Goal: Answer question/provide support

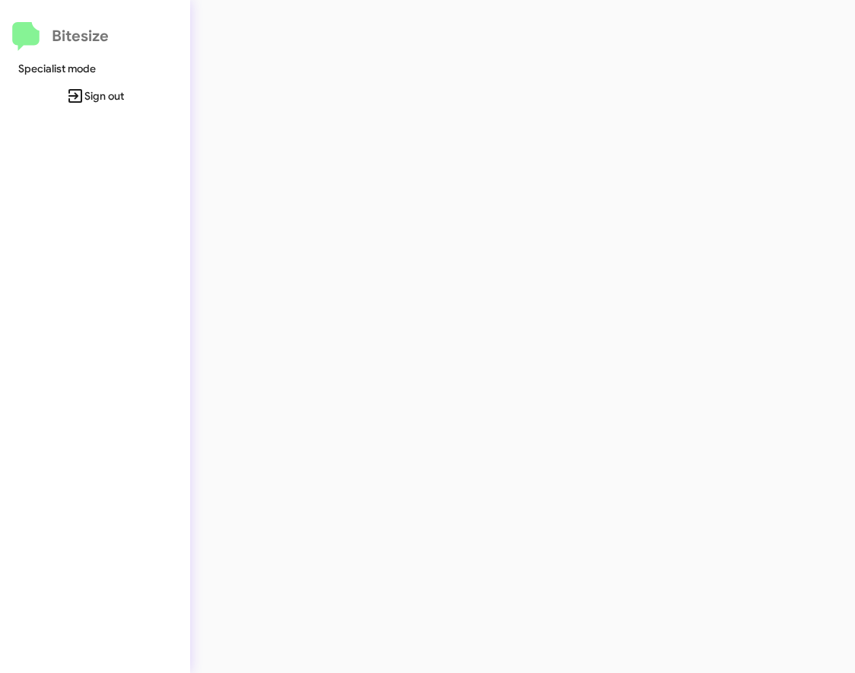
click at [287, 81] on div at bounding box center [467, 336] width 554 height 673
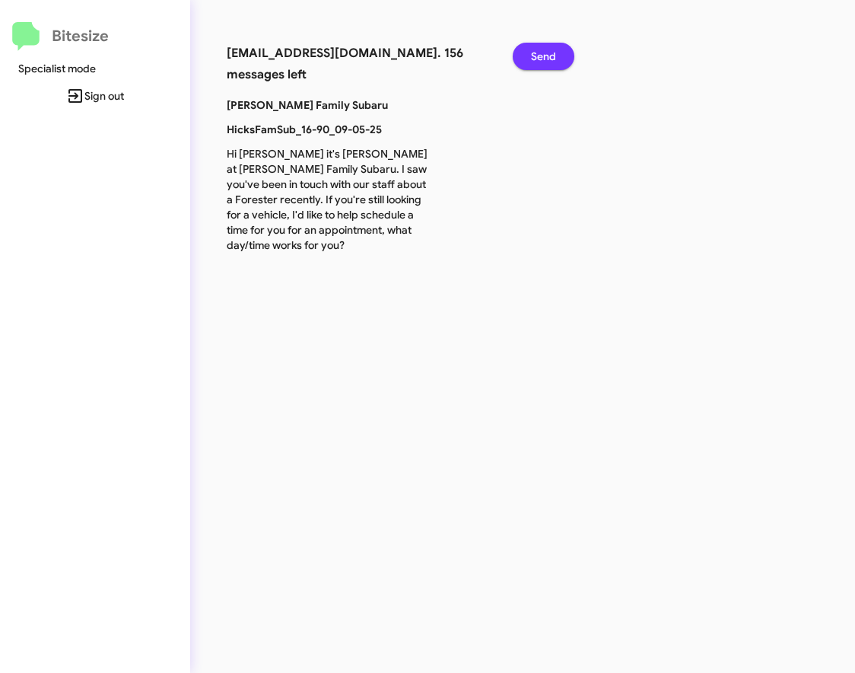
click at [540, 63] on span "Send" at bounding box center [543, 56] width 25 height 27
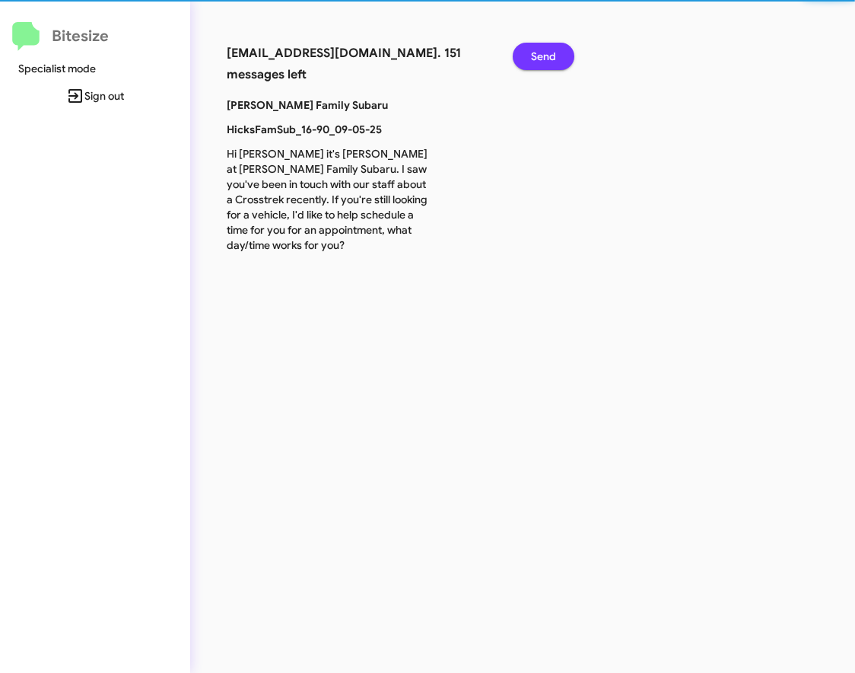
click at [540, 63] on span "Send" at bounding box center [543, 56] width 25 height 27
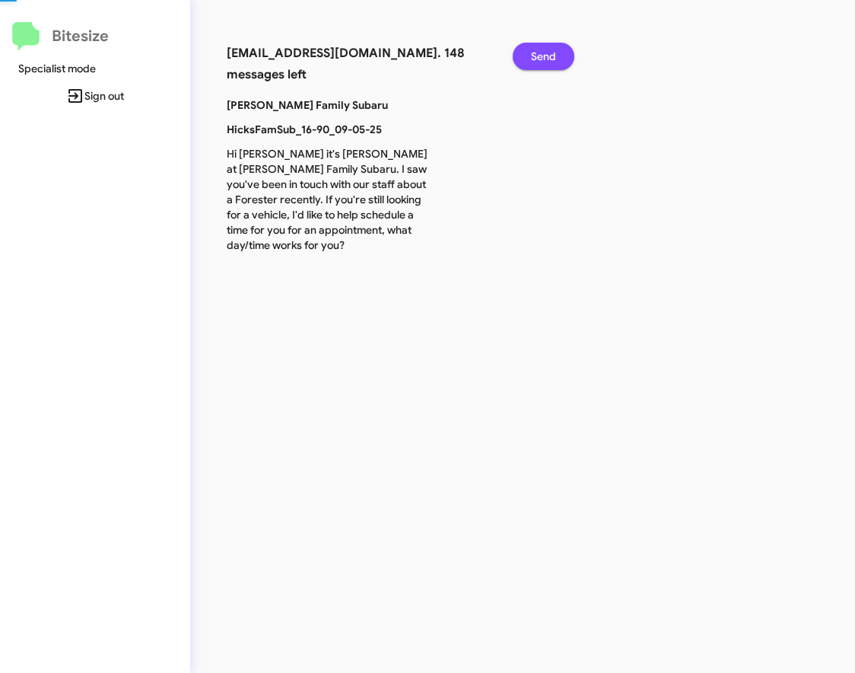
click at [540, 63] on span "Send" at bounding box center [543, 56] width 25 height 27
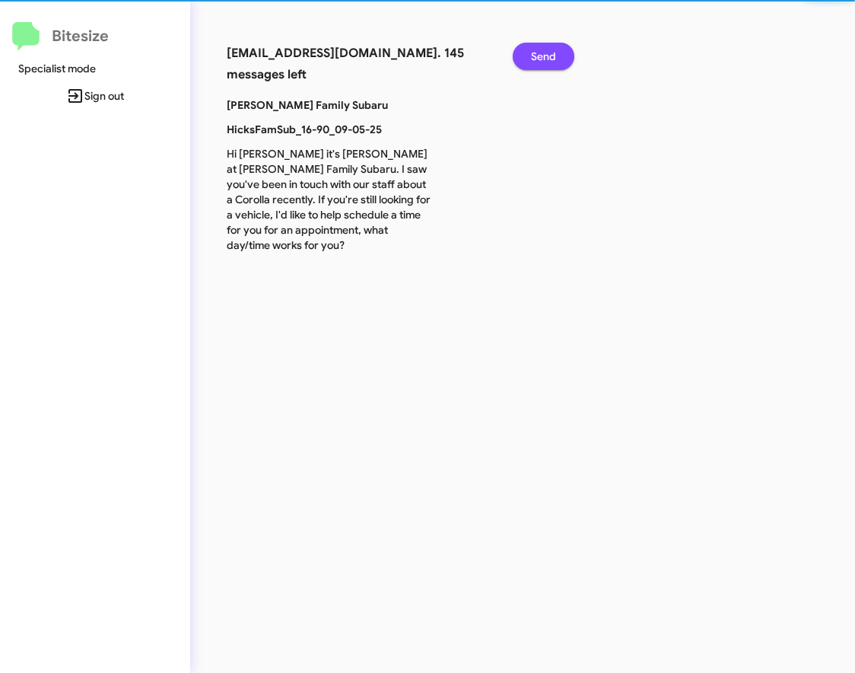
click at [540, 63] on span "Send" at bounding box center [543, 56] width 25 height 27
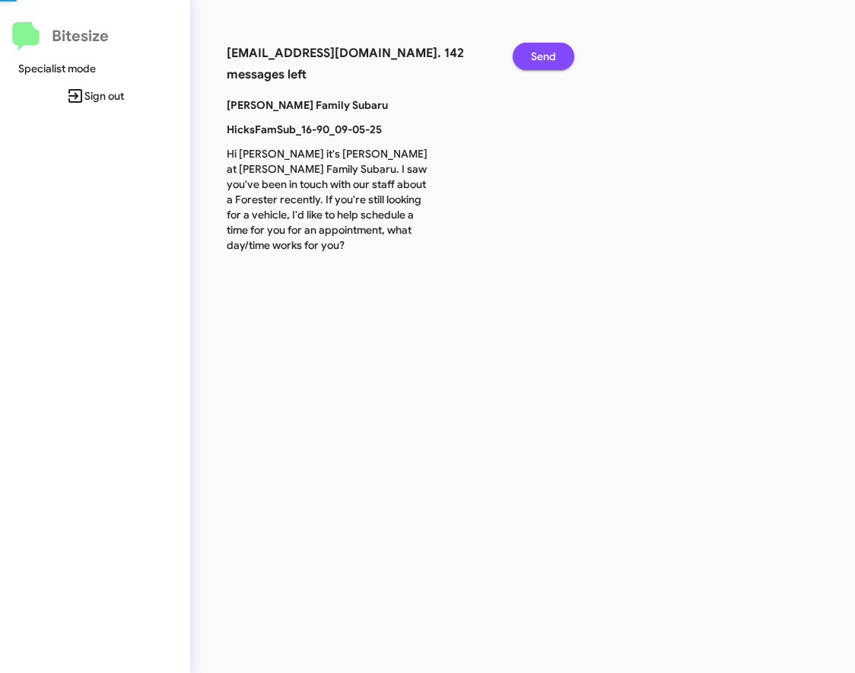
click at [540, 63] on span "Send" at bounding box center [543, 56] width 25 height 27
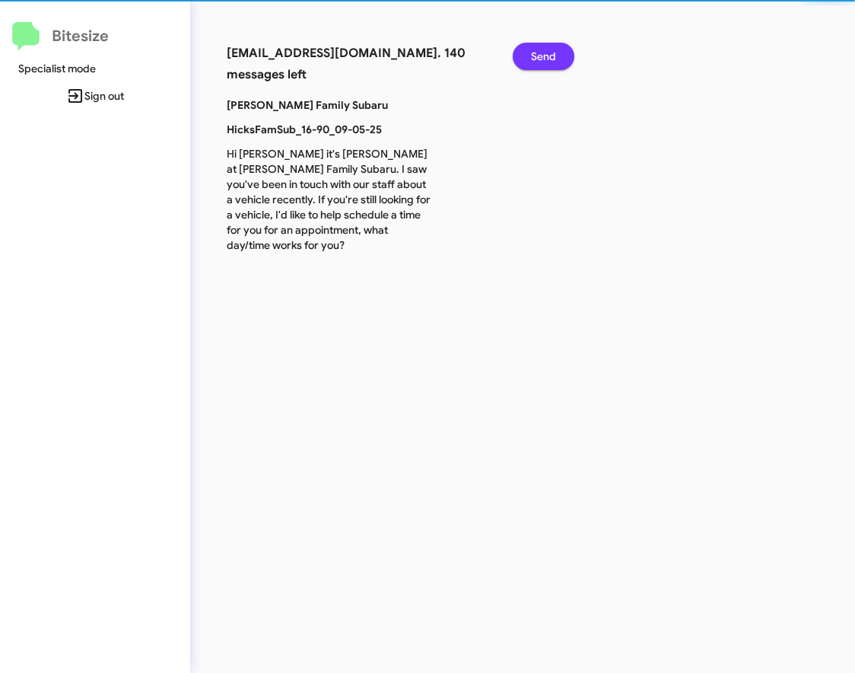
click at [540, 63] on span "Send" at bounding box center [543, 56] width 25 height 27
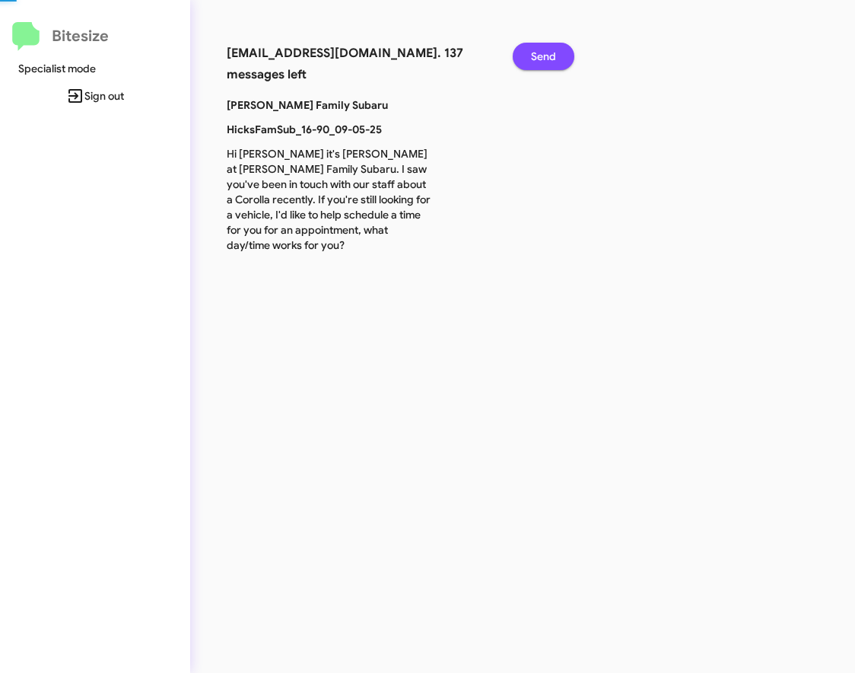
click at [540, 63] on span "Send" at bounding box center [543, 56] width 25 height 27
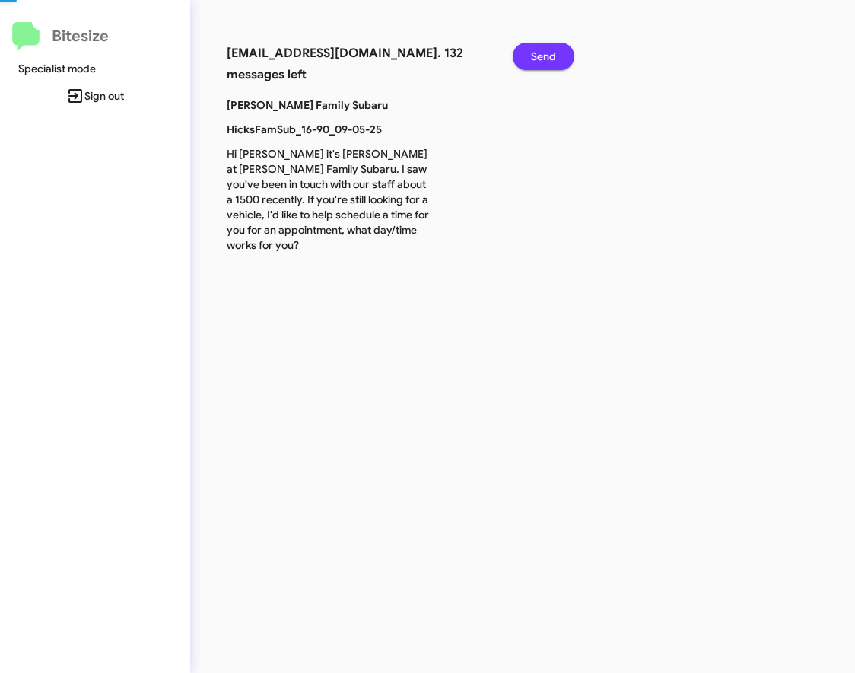
click at [540, 63] on span "Send" at bounding box center [543, 56] width 25 height 27
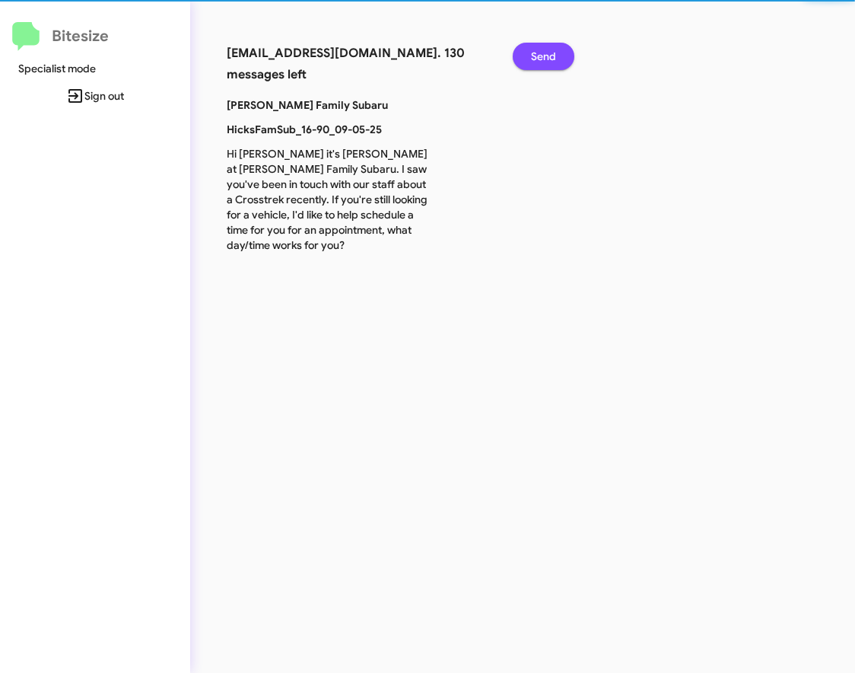
click at [540, 63] on span "Send" at bounding box center [543, 56] width 25 height 27
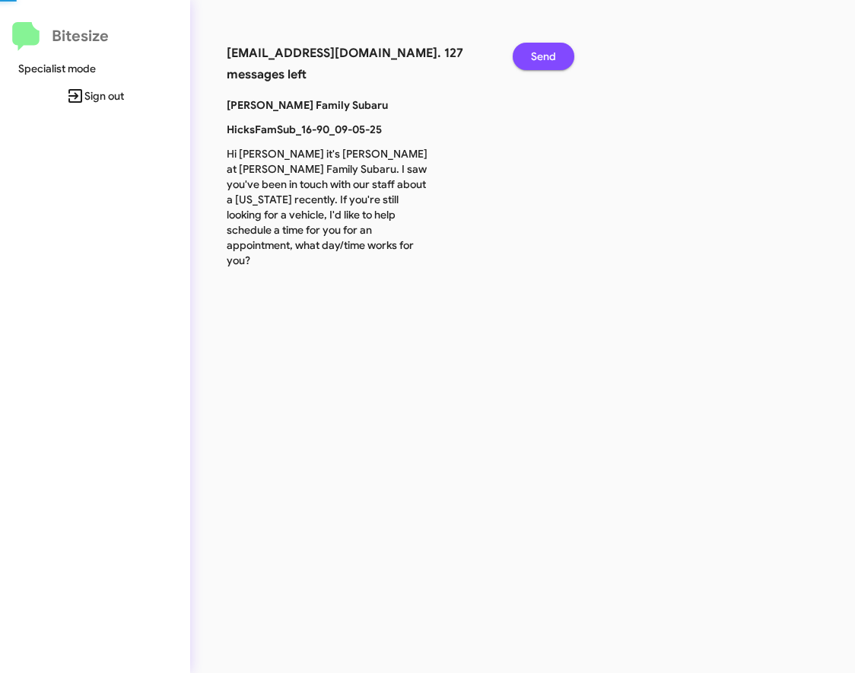
click at [540, 63] on span "Send" at bounding box center [543, 56] width 25 height 27
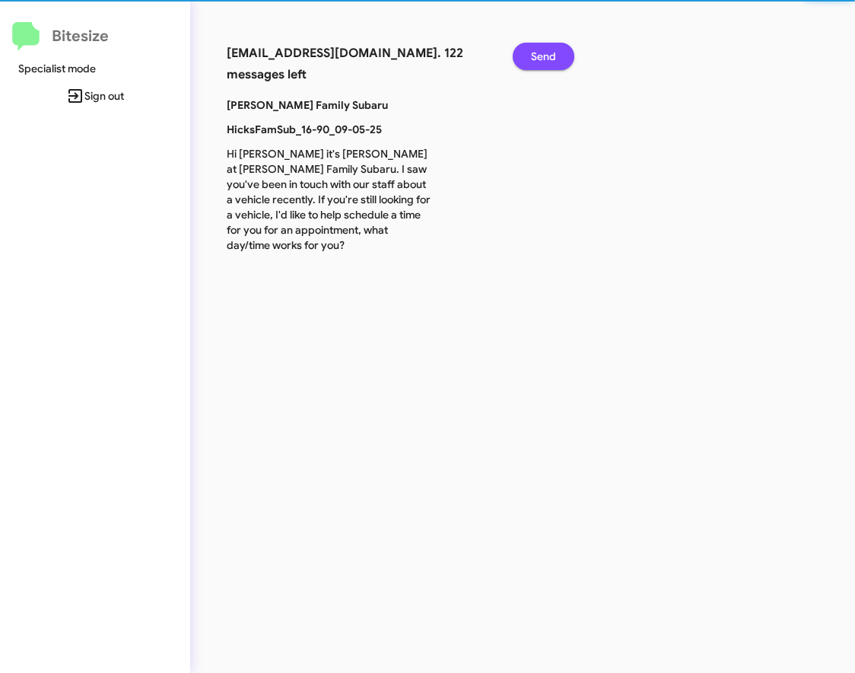
click at [540, 63] on span "Send" at bounding box center [543, 56] width 25 height 27
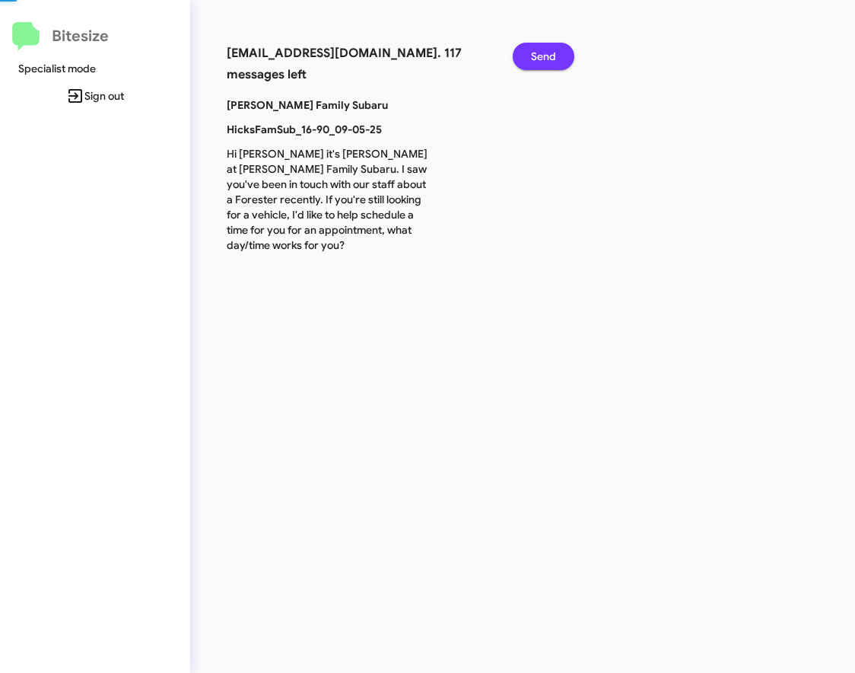
click at [540, 63] on span "Send" at bounding box center [543, 56] width 25 height 27
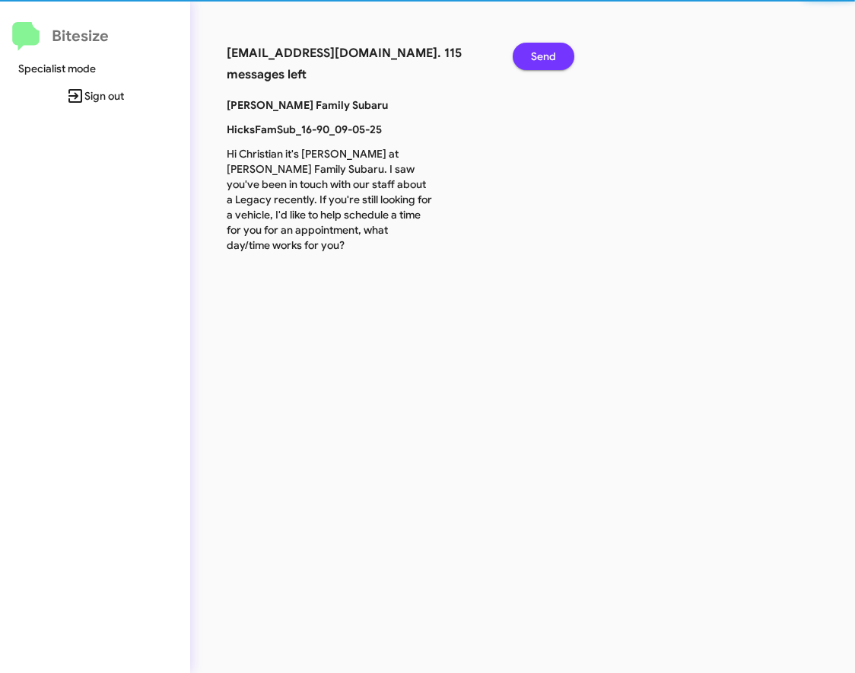
click at [540, 63] on span "Send" at bounding box center [543, 56] width 25 height 27
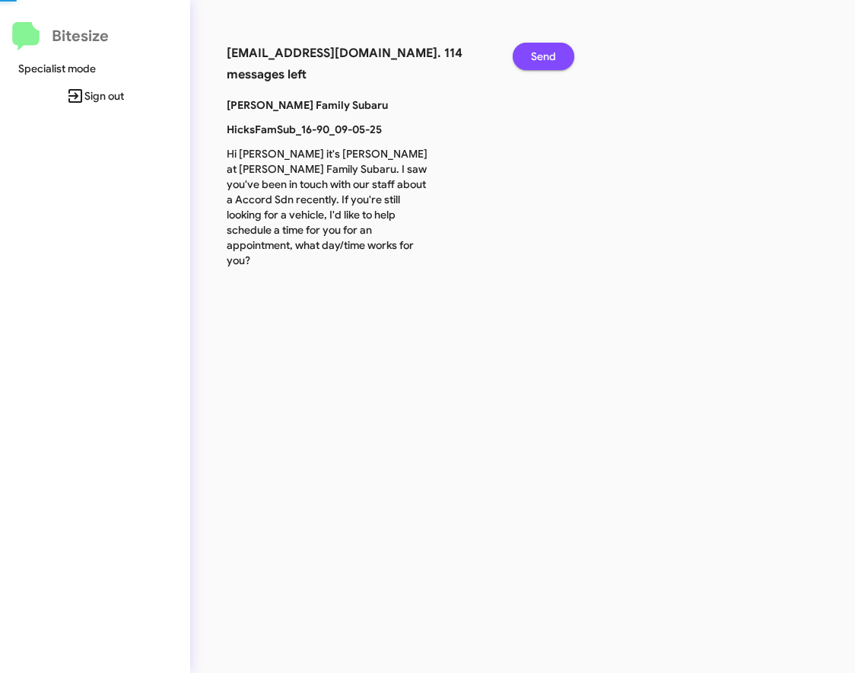
click at [540, 63] on span "Send" at bounding box center [543, 56] width 25 height 27
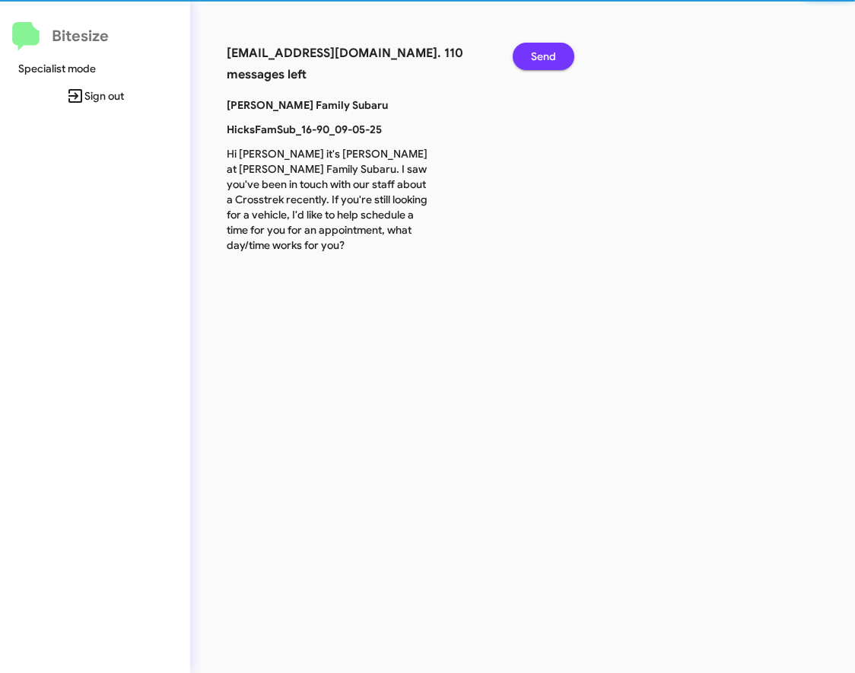
click at [540, 63] on span "Send" at bounding box center [543, 56] width 25 height 27
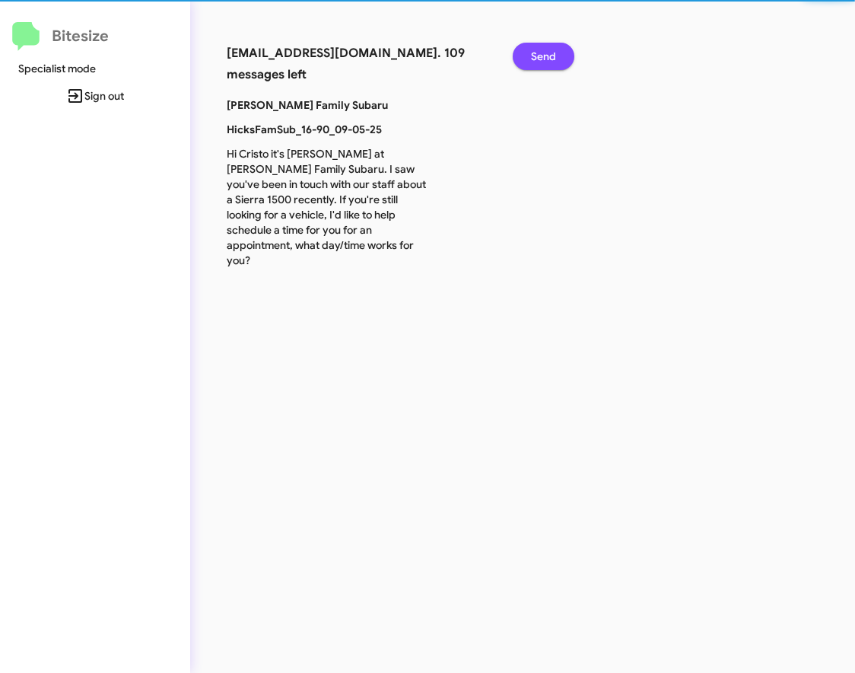
click at [540, 63] on span "Send" at bounding box center [543, 56] width 25 height 27
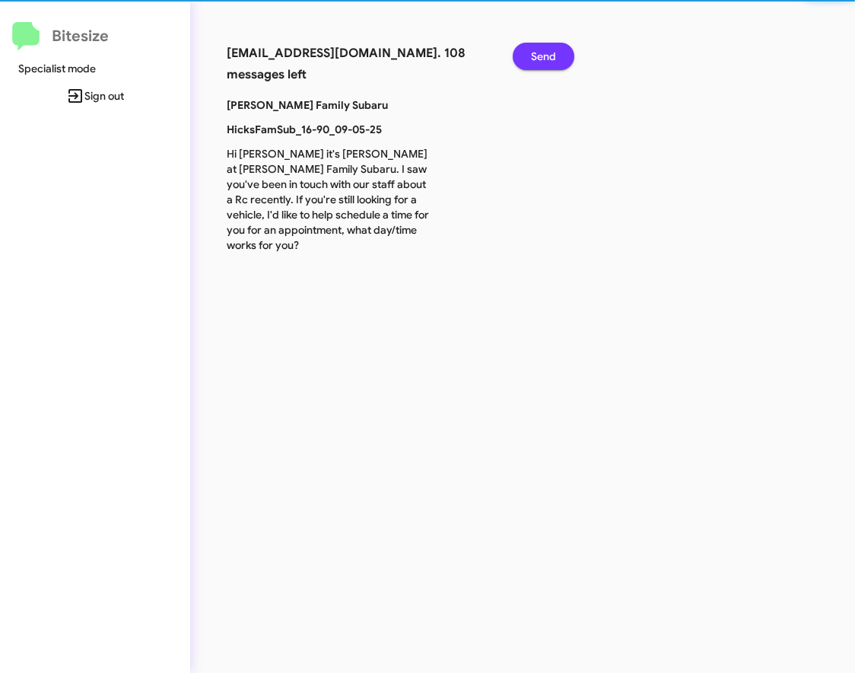
click at [540, 63] on span "Send" at bounding box center [543, 56] width 25 height 27
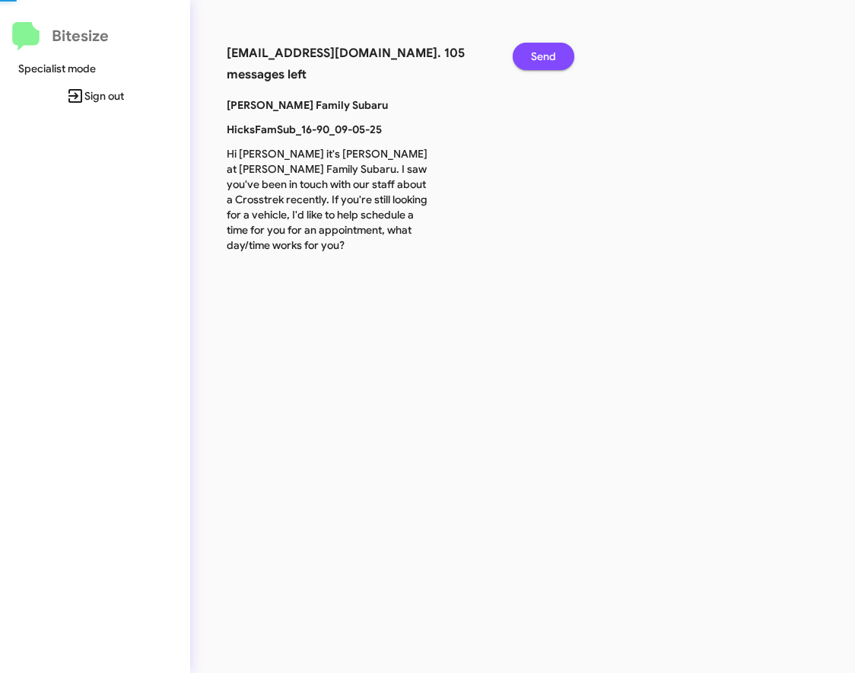
click at [540, 63] on span "Send" at bounding box center [543, 56] width 25 height 27
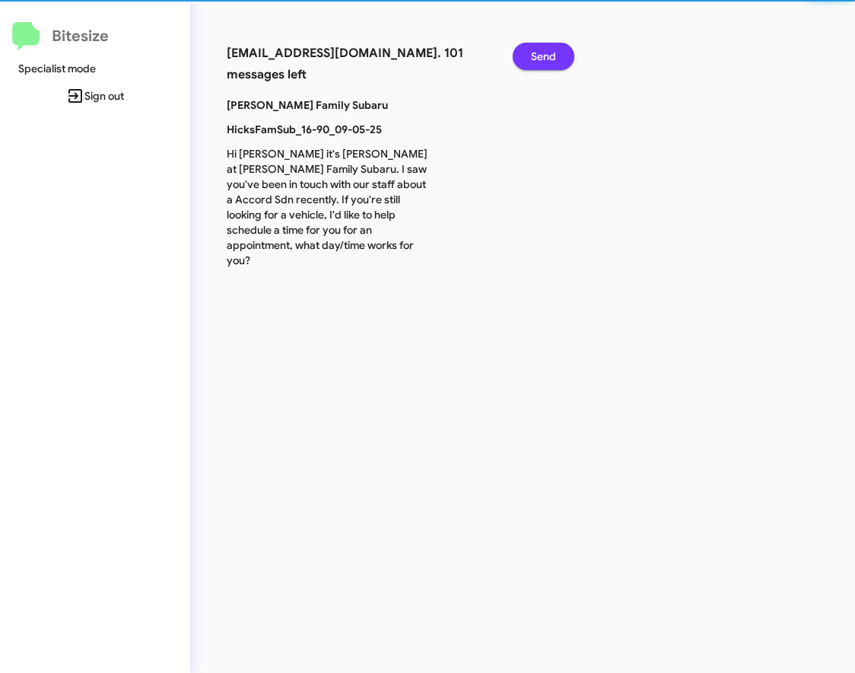
click at [540, 63] on span "Send" at bounding box center [543, 56] width 25 height 27
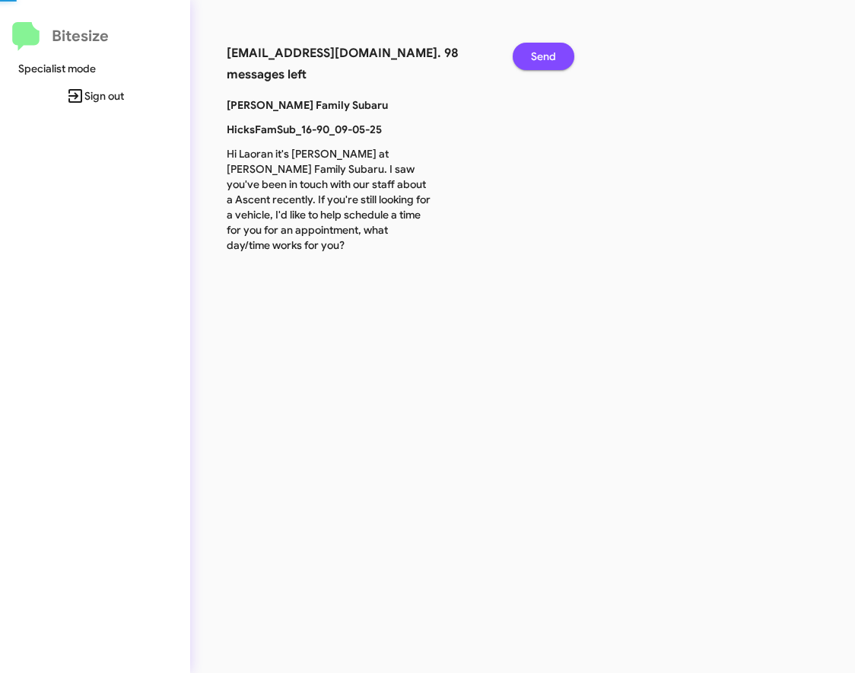
click at [540, 63] on span "Send" at bounding box center [543, 56] width 25 height 27
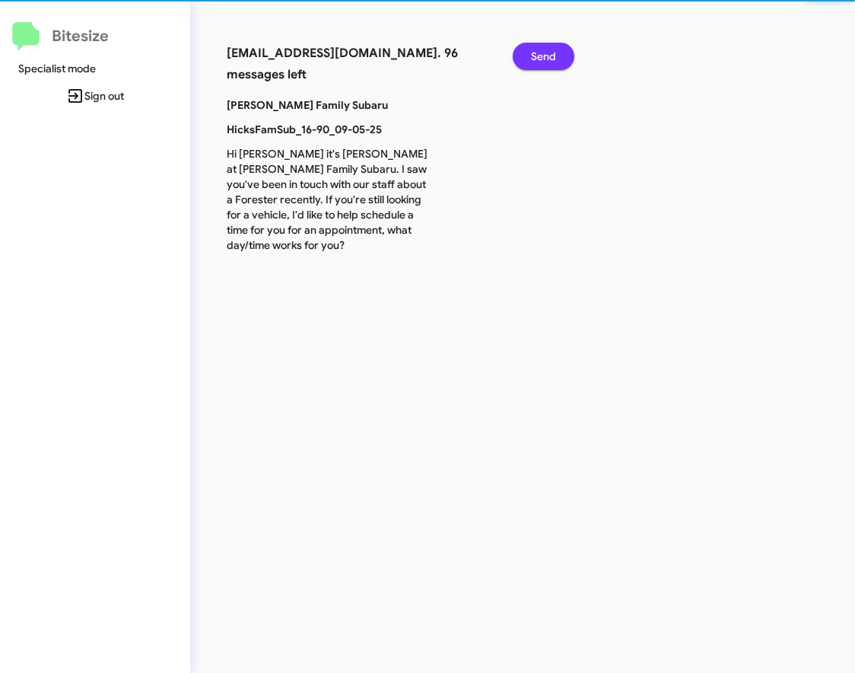
click at [540, 63] on span "Send" at bounding box center [543, 56] width 25 height 27
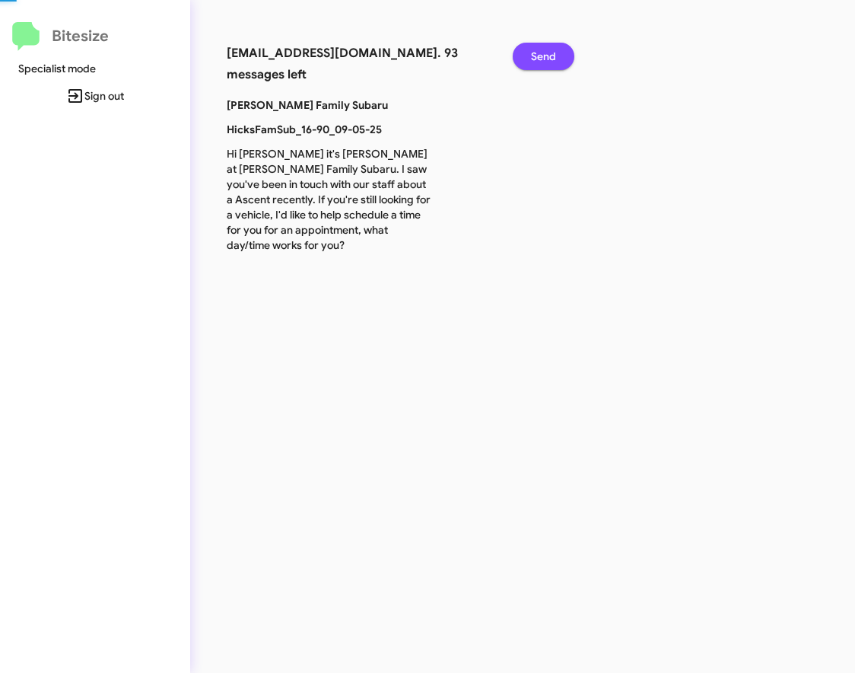
click at [540, 63] on span "Send" at bounding box center [543, 56] width 25 height 27
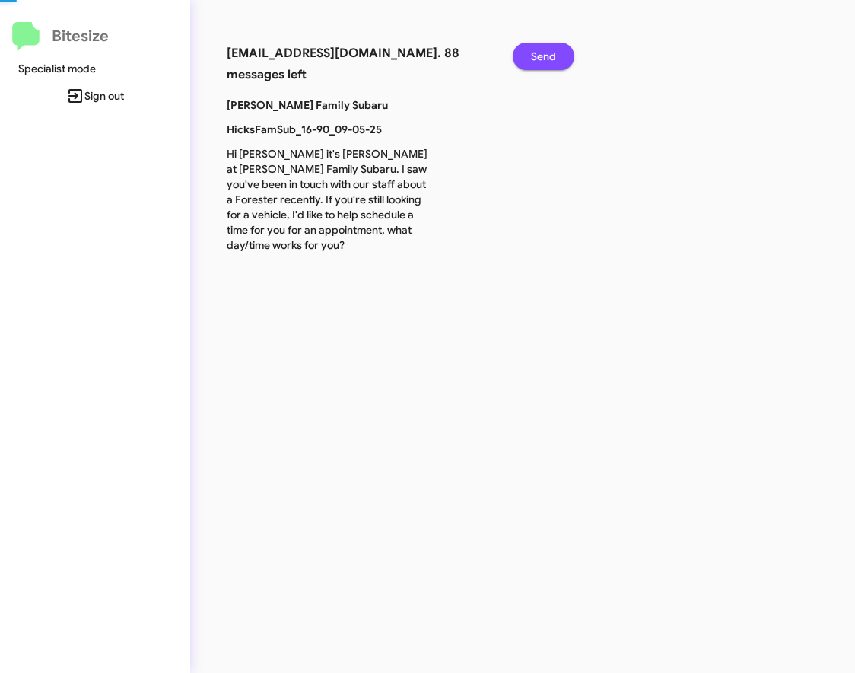
click at [540, 63] on span "Send" at bounding box center [543, 56] width 25 height 27
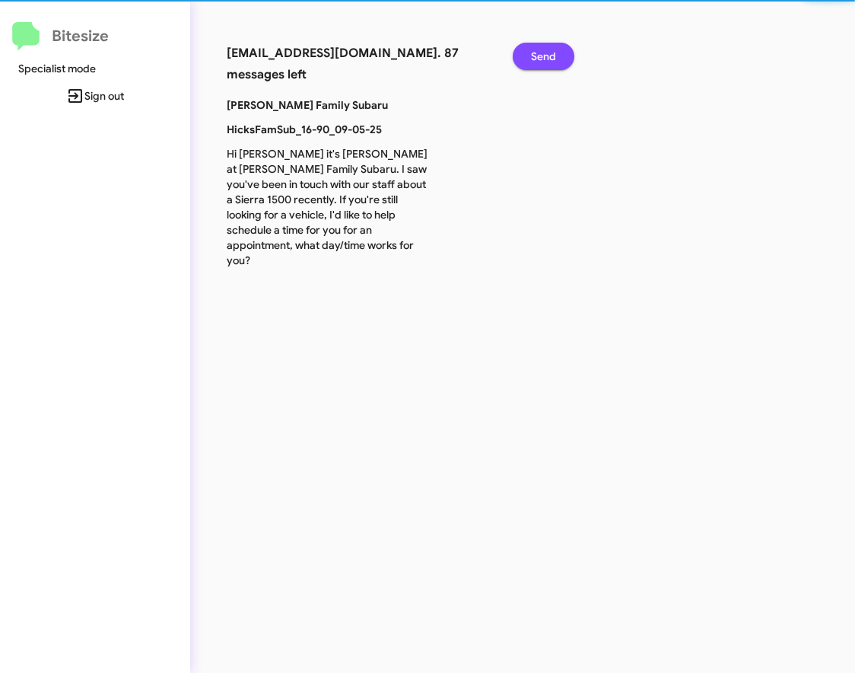
click at [540, 63] on span "Send" at bounding box center [543, 56] width 25 height 27
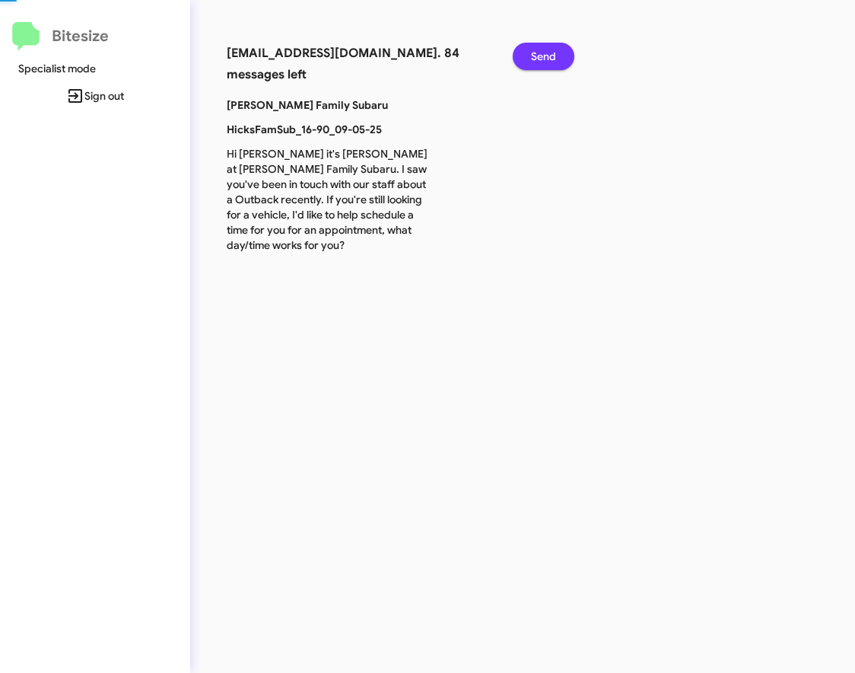
click at [540, 63] on span "Send" at bounding box center [543, 56] width 25 height 27
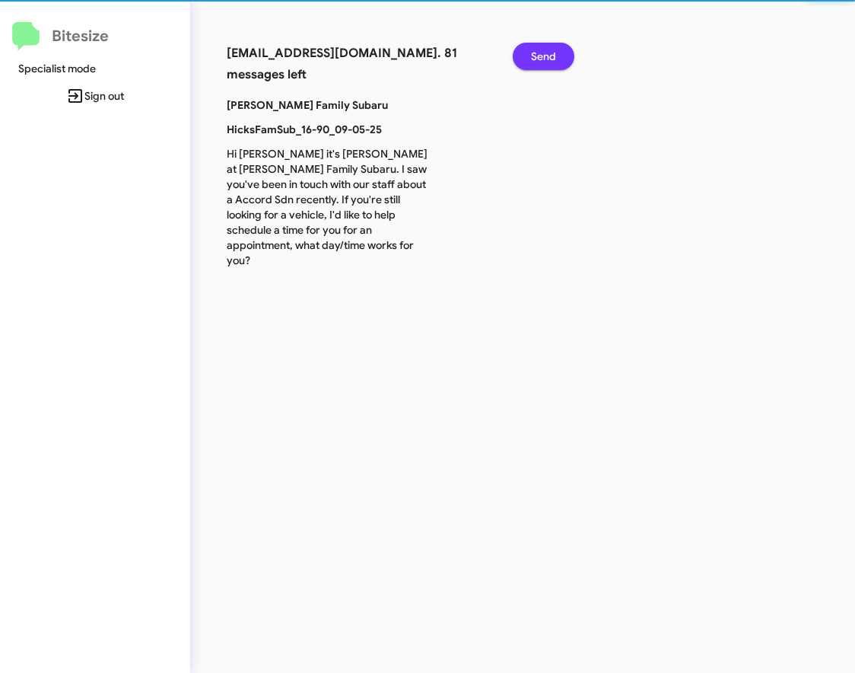
click at [540, 63] on span "Send" at bounding box center [543, 56] width 25 height 27
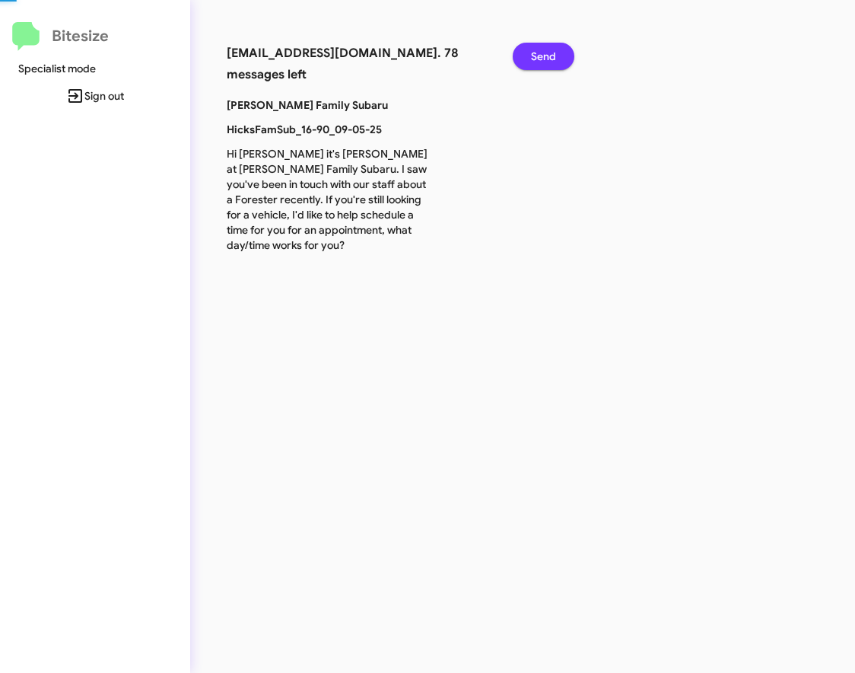
click at [540, 63] on span "Send" at bounding box center [543, 56] width 25 height 27
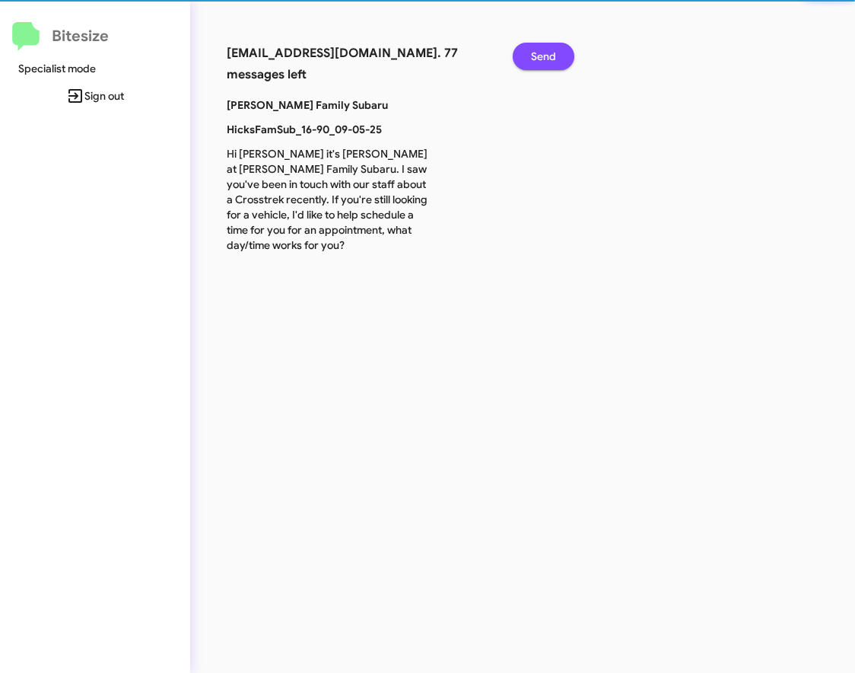
click at [540, 63] on span "Send" at bounding box center [543, 56] width 25 height 27
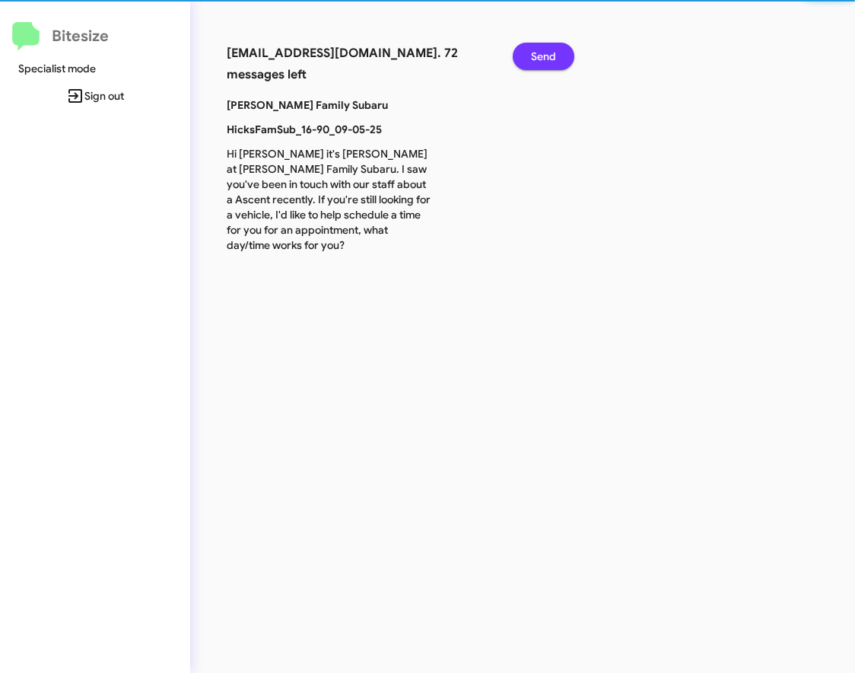
click at [540, 63] on span "Send" at bounding box center [543, 56] width 25 height 27
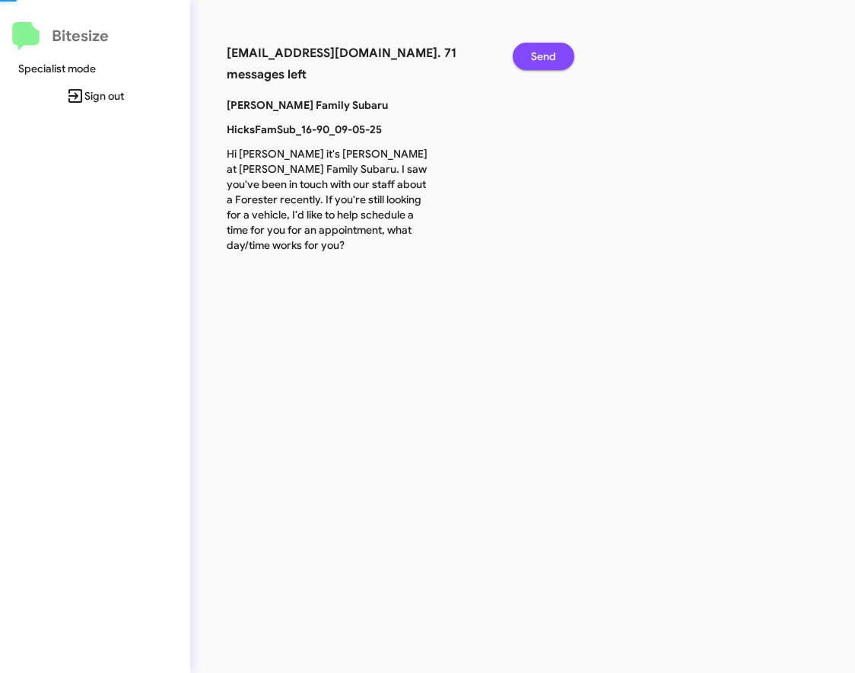
click at [540, 63] on span "Send" at bounding box center [543, 56] width 25 height 27
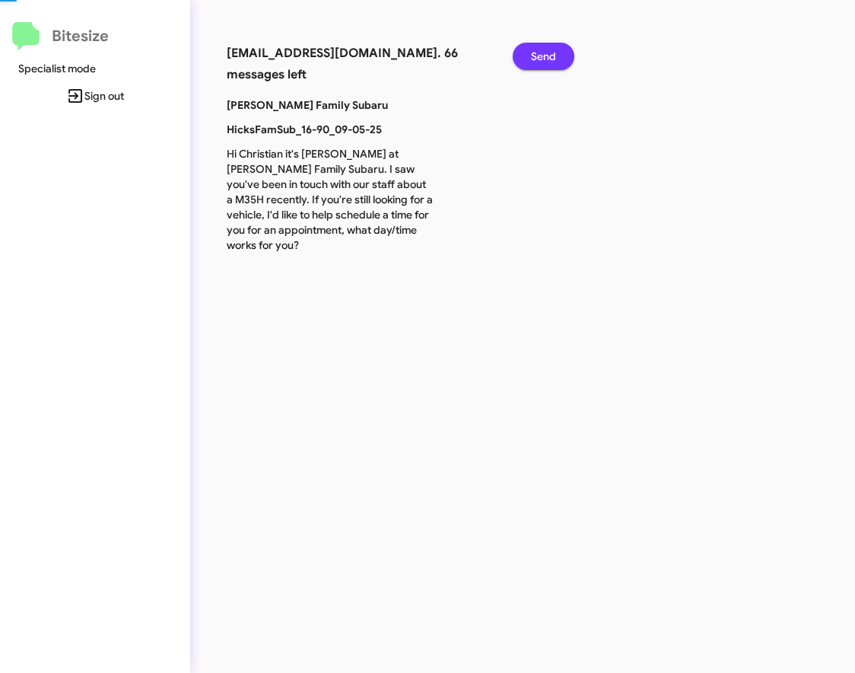
click at [540, 63] on span "Send" at bounding box center [543, 56] width 25 height 27
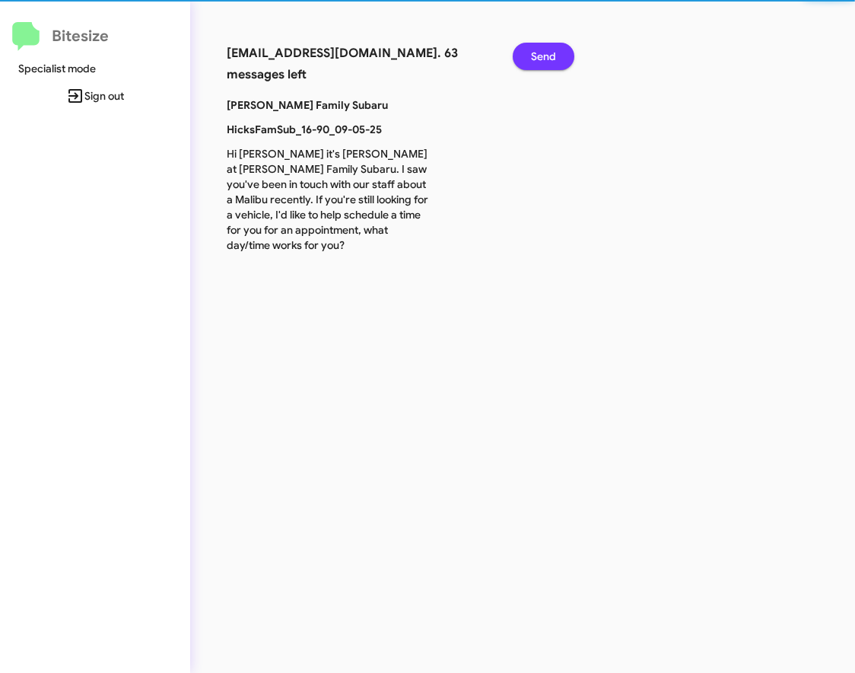
click at [540, 63] on span "Send" at bounding box center [543, 56] width 25 height 27
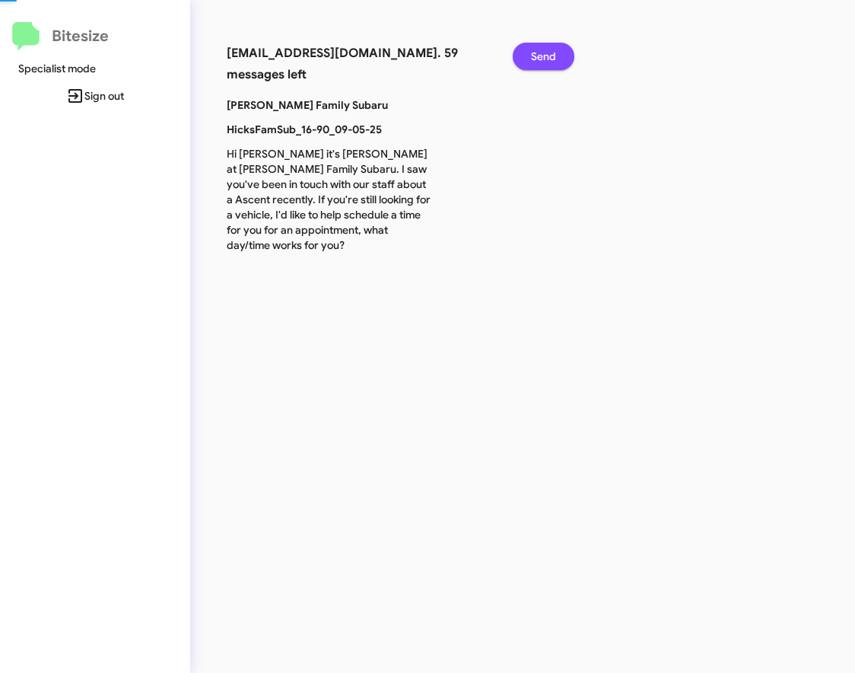
click at [540, 63] on span "Send" at bounding box center [543, 56] width 25 height 27
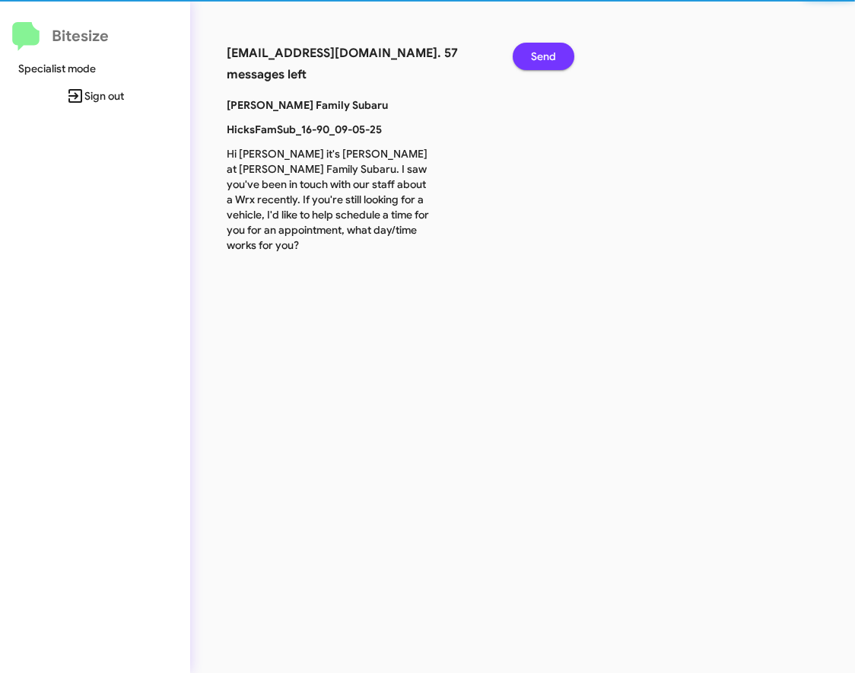
click at [540, 63] on span "Send" at bounding box center [543, 56] width 25 height 27
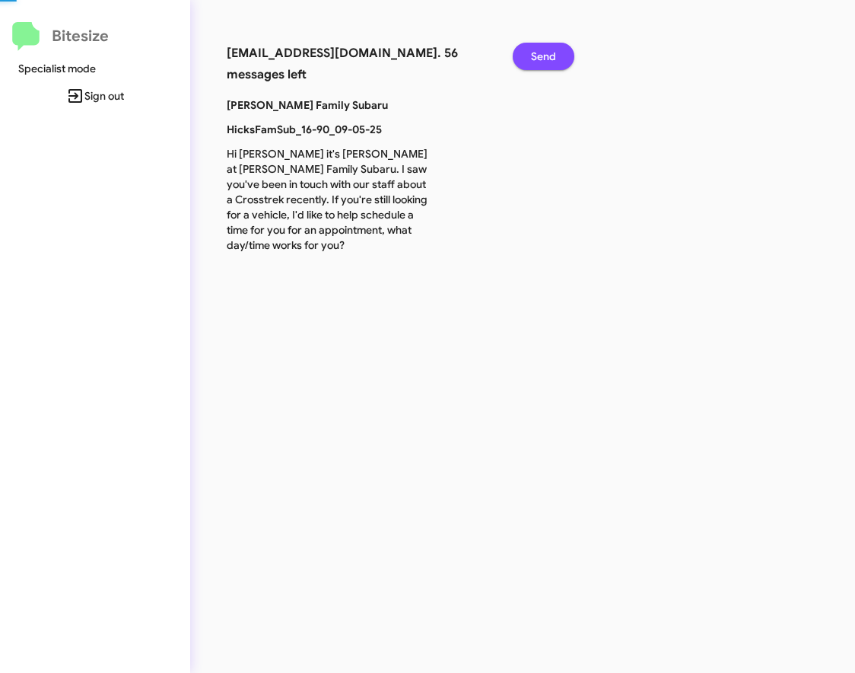
click at [540, 63] on span "Send" at bounding box center [543, 56] width 25 height 27
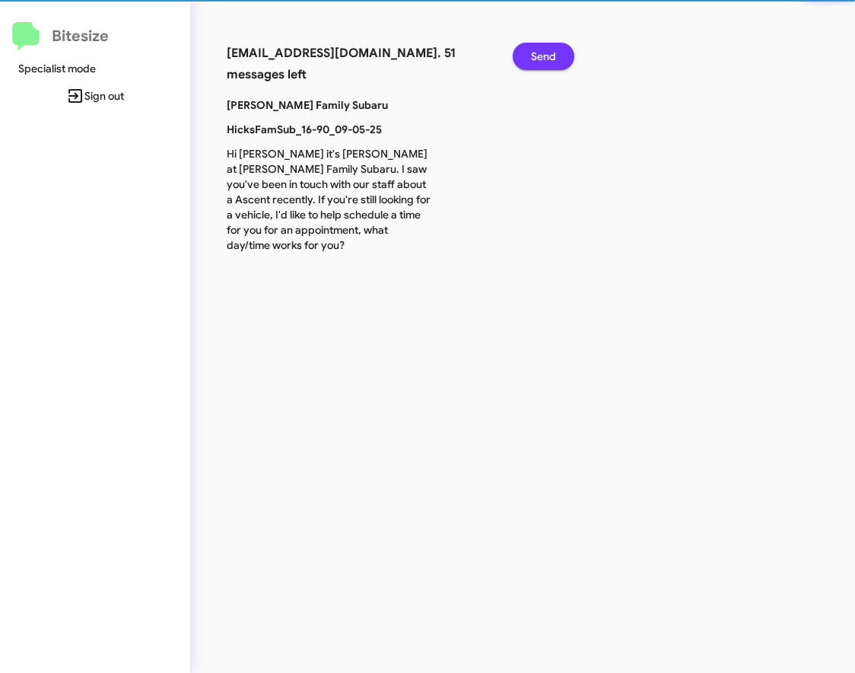
click at [540, 63] on span "Send" at bounding box center [543, 56] width 25 height 27
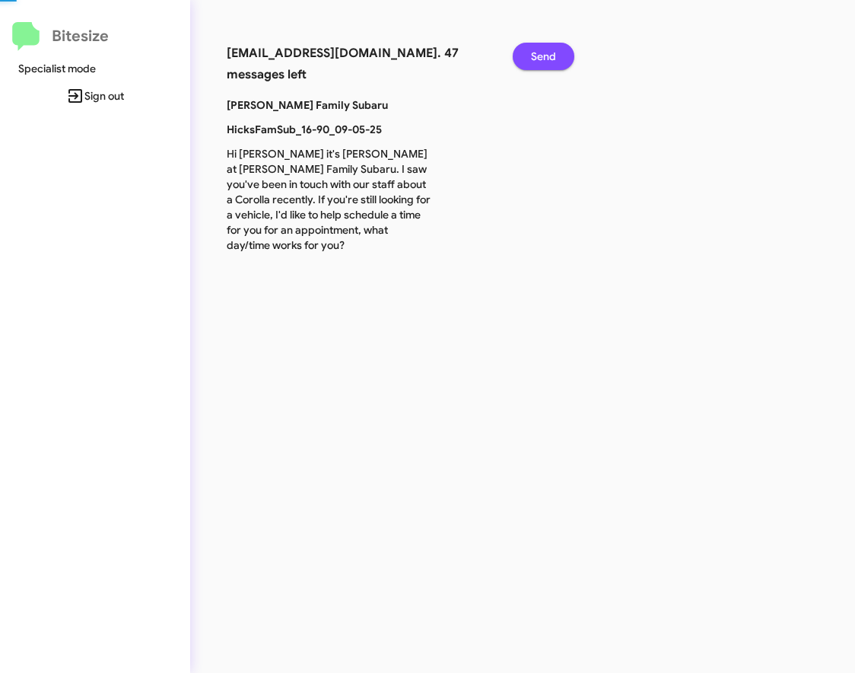
click at [540, 63] on span "Send" at bounding box center [543, 56] width 25 height 27
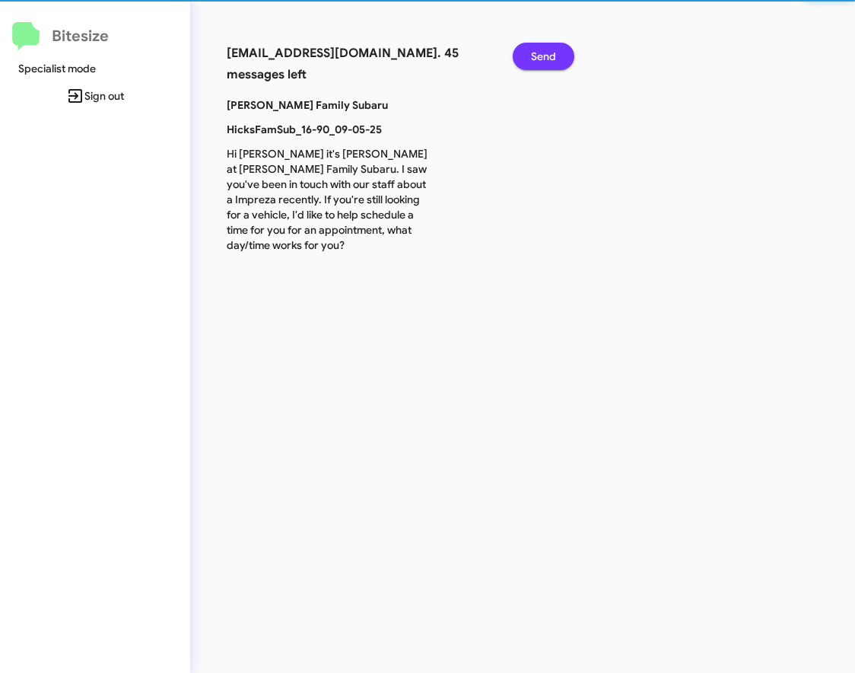
click at [540, 63] on span "Send" at bounding box center [543, 56] width 25 height 27
click at [540, 64] on span "Send" at bounding box center [543, 56] width 25 height 27
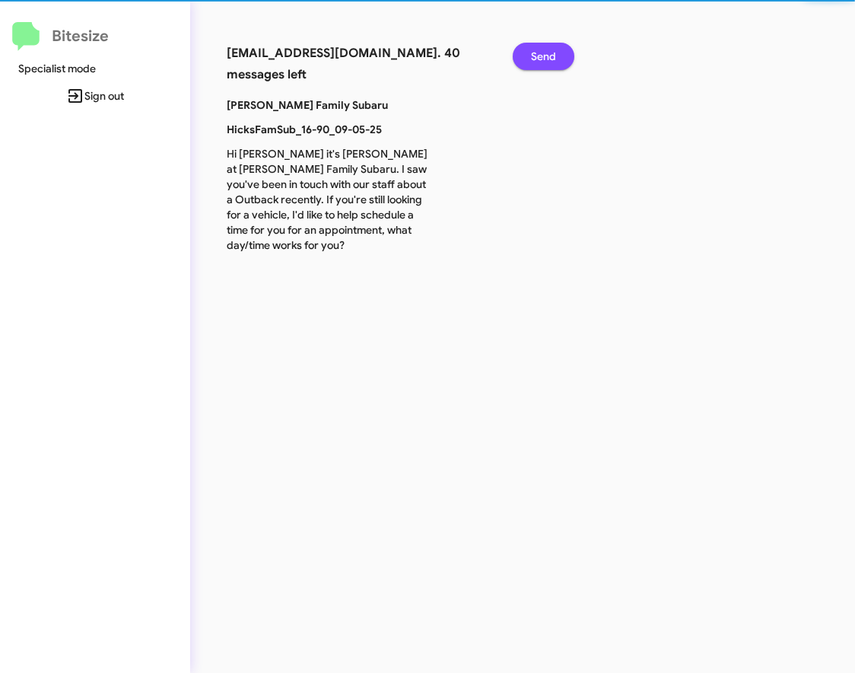
click at [540, 64] on span "Send" at bounding box center [543, 56] width 25 height 27
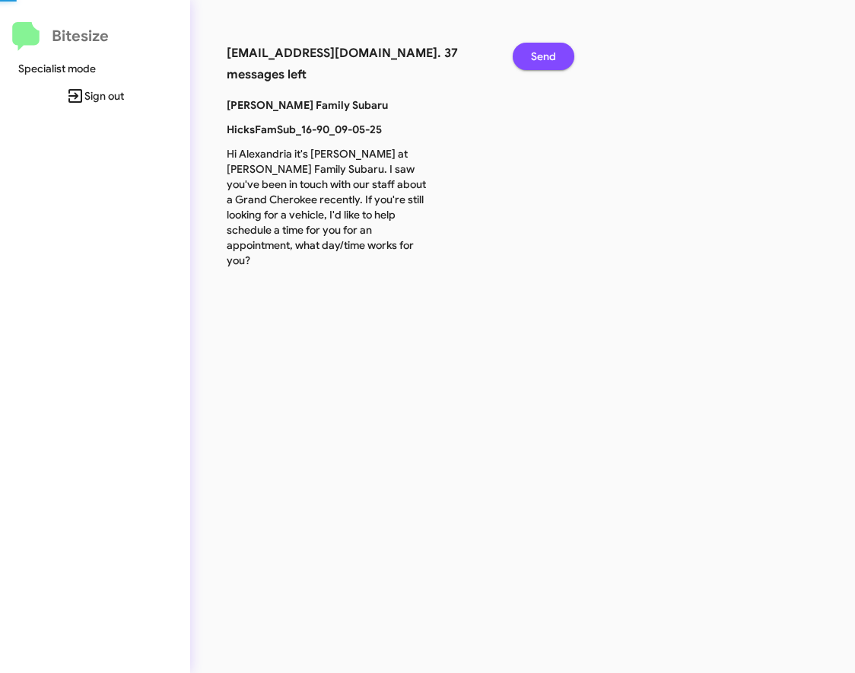
click at [540, 64] on span "Send" at bounding box center [543, 56] width 25 height 27
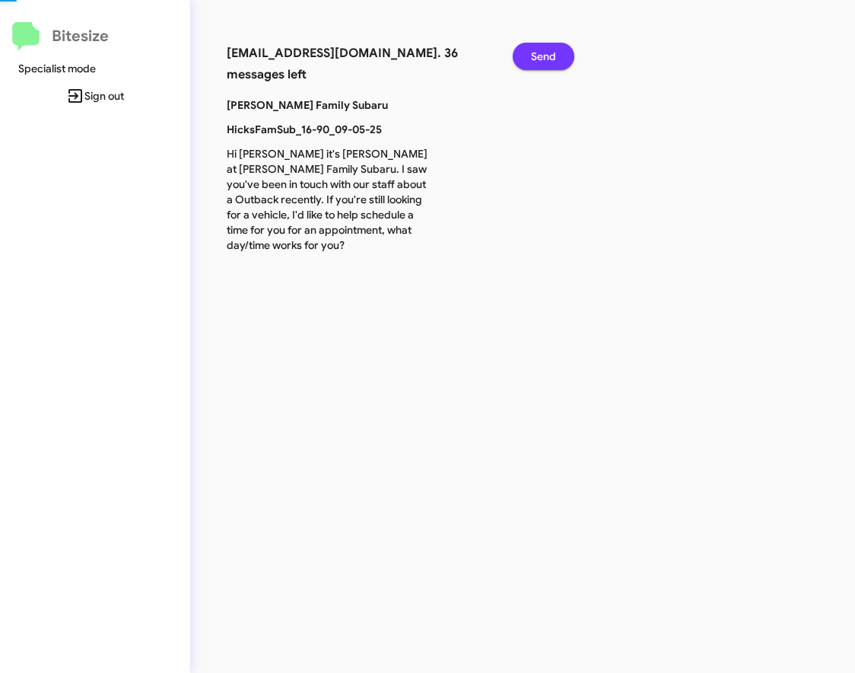
click at [540, 64] on span "Send" at bounding box center [543, 56] width 25 height 27
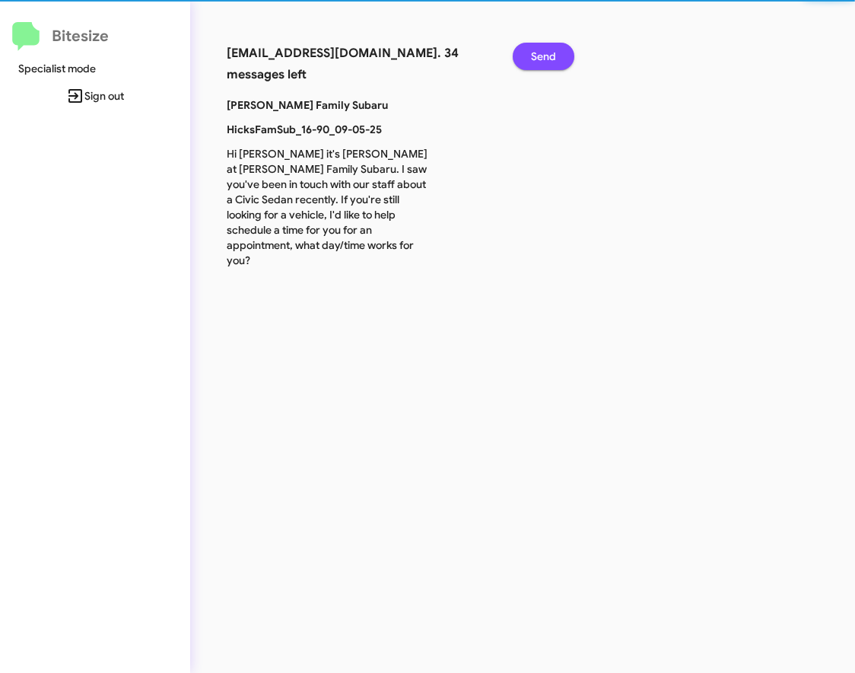
click at [540, 64] on span "Send" at bounding box center [543, 56] width 25 height 27
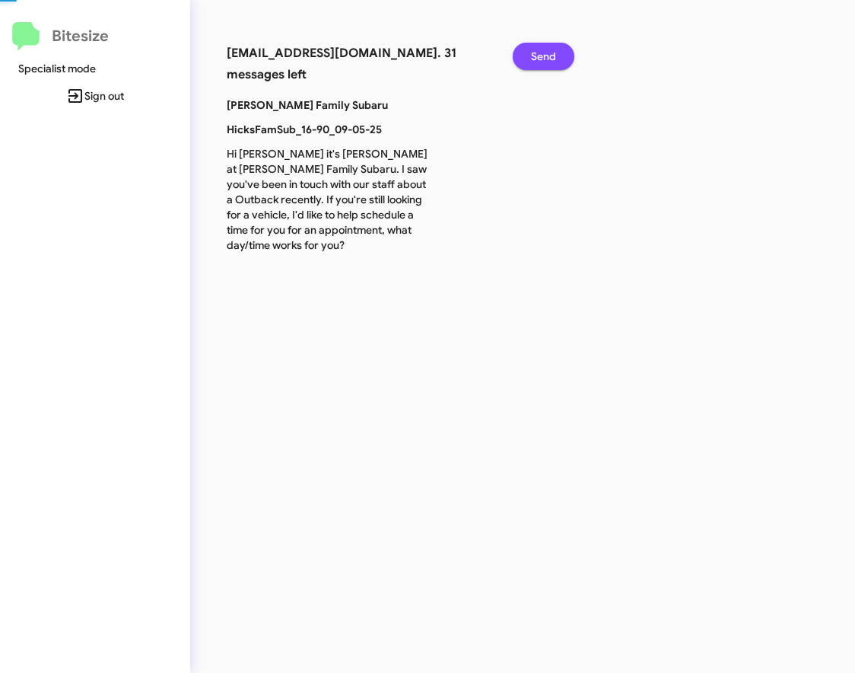
click at [540, 64] on span "Send" at bounding box center [543, 56] width 25 height 27
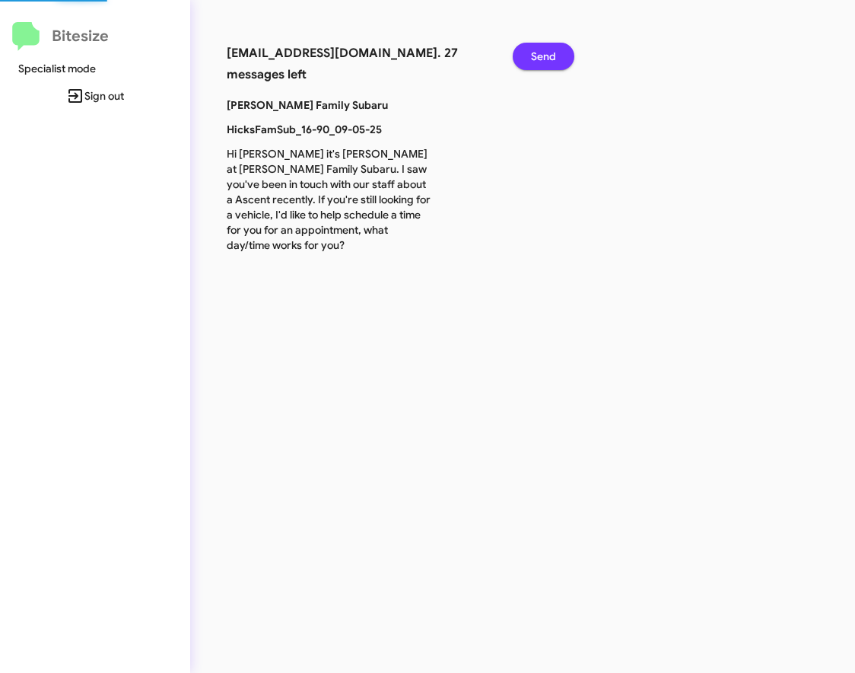
click at [540, 64] on span "Send" at bounding box center [543, 56] width 25 height 27
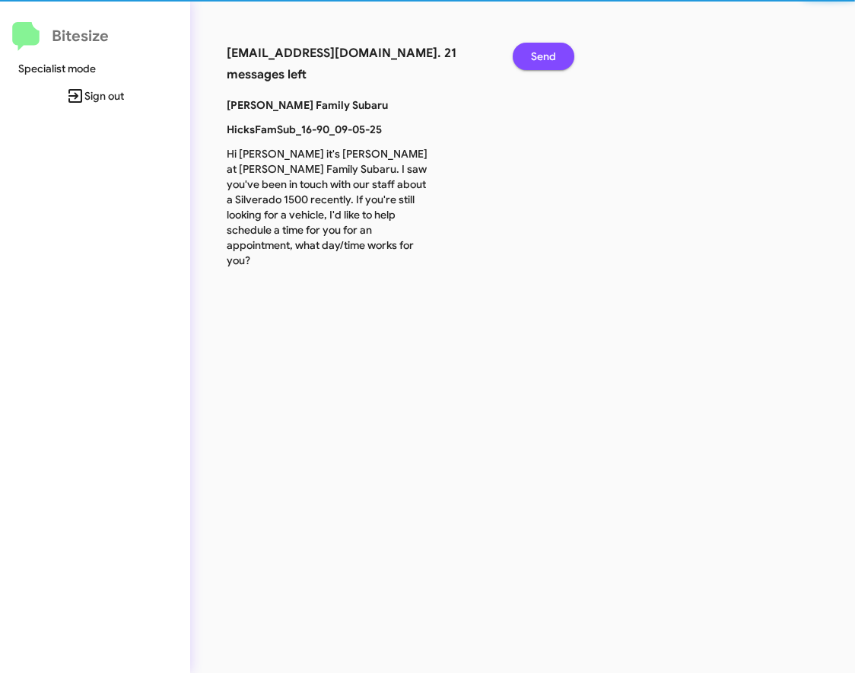
click at [540, 64] on span "Send" at bounding box center [543, 56] width 25 height 27
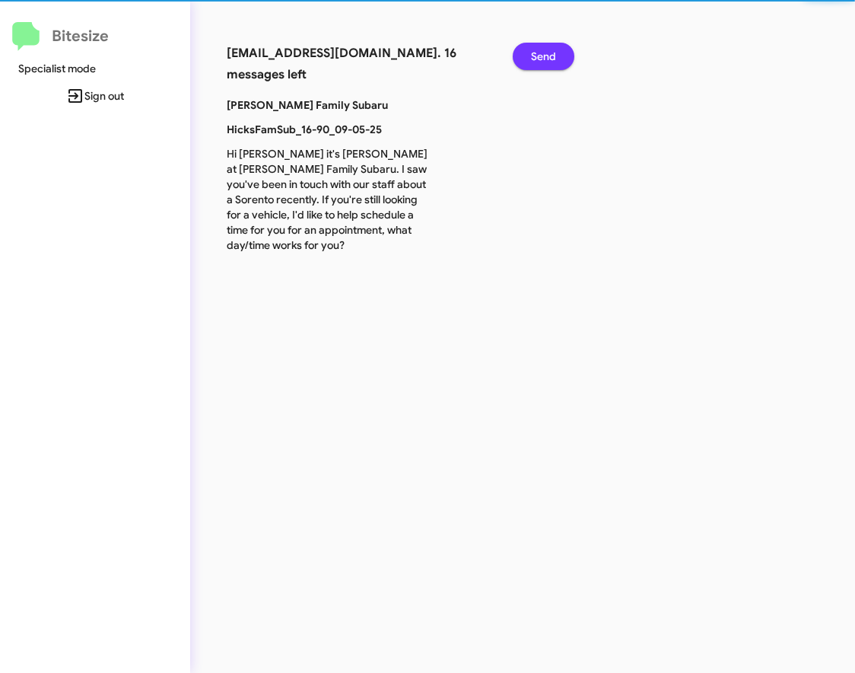
click at [540, 64] on span "Send" at bounding box center [543, 56] width 25 height 27
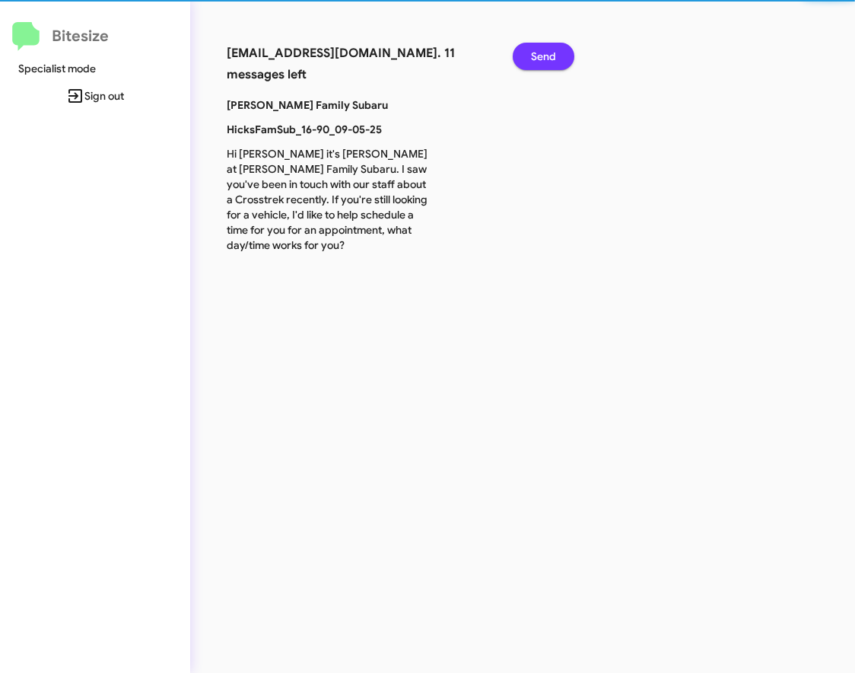
click at [540, 64] on span "Send" at bounding box center [543, 56] width 25 height 27
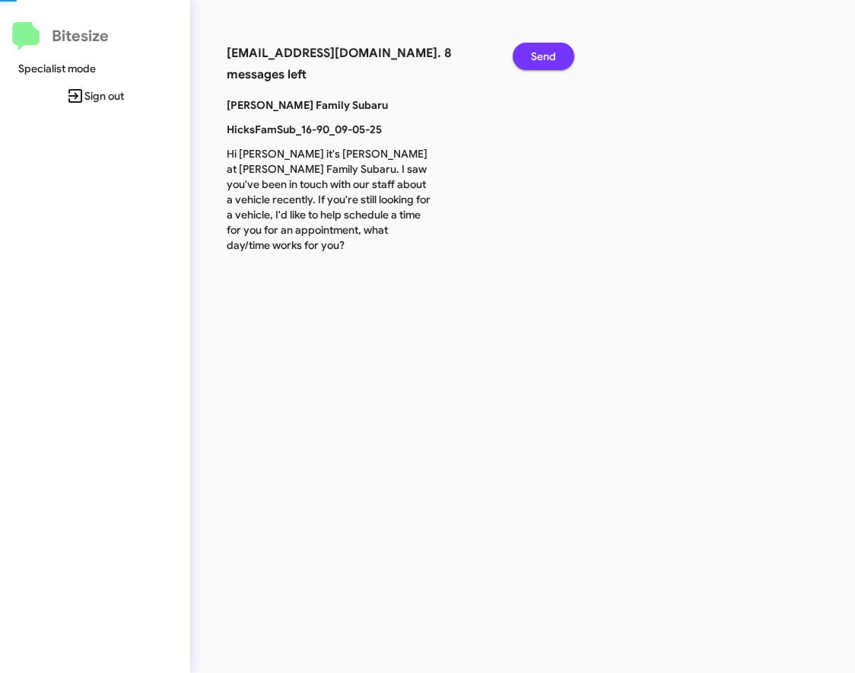
click at [540, 64] on span "Send" at bounding box center [543, 56] width 25 height 27
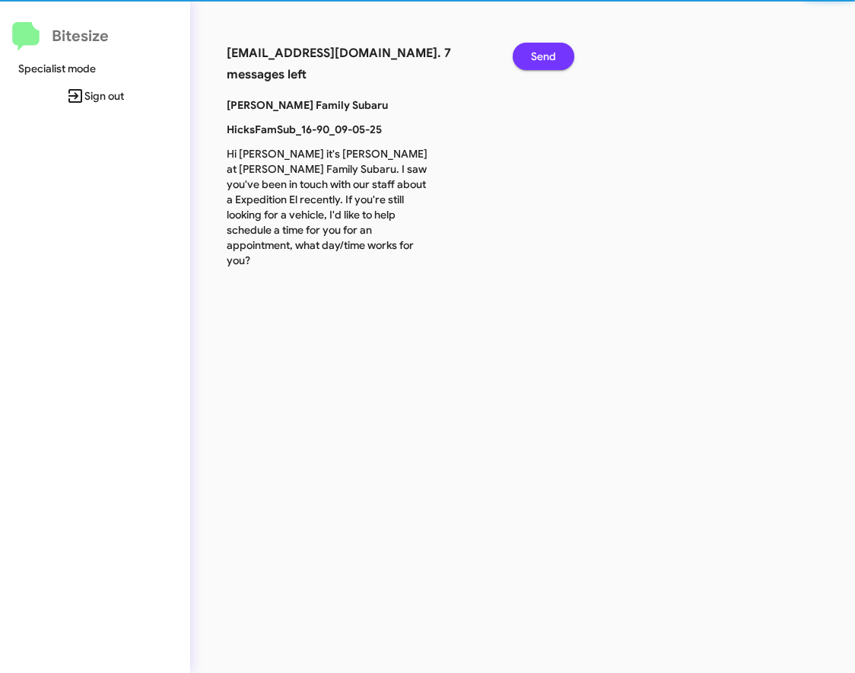
click at [540, 64] on span "Send" at bounding box center [543, 56] width 25 height 27
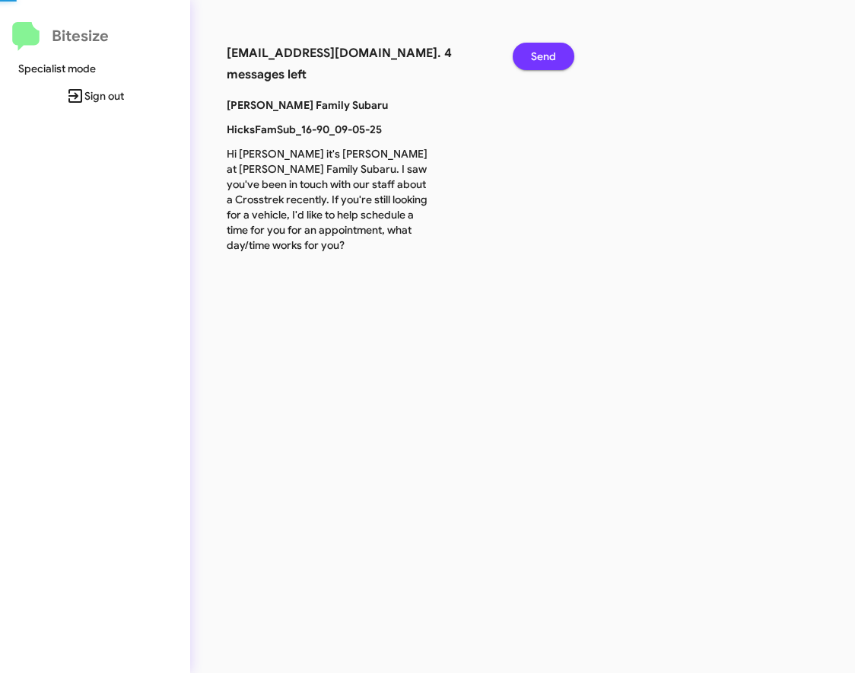
click at [540, 64] on span "Send" at bounding box center [543, 56] width 25 height 27
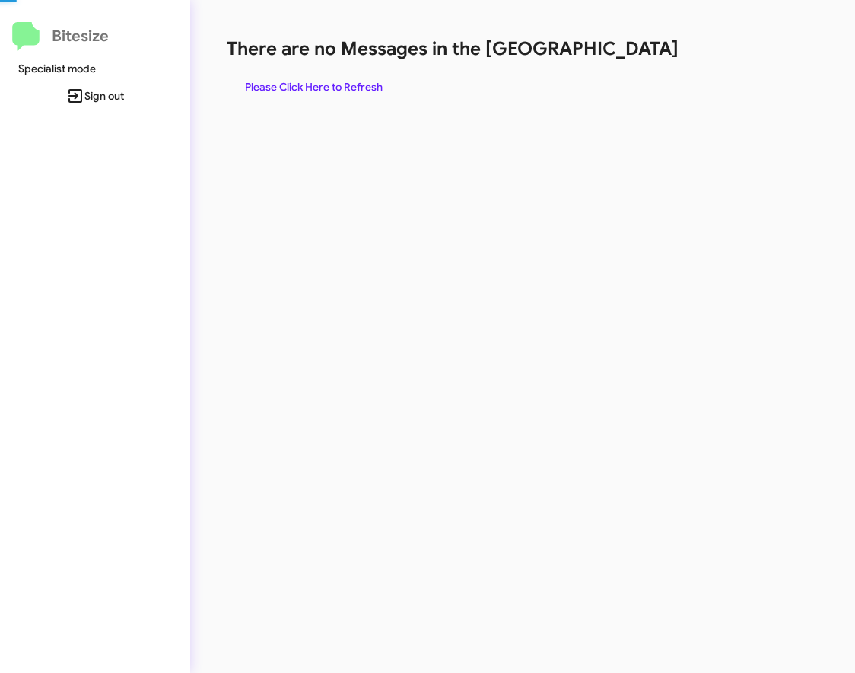
click at [540, 64] on div "There are no Messages in the Queue Please Click Here to Refresh" at bounding box center [467, 69] width 481 height 64
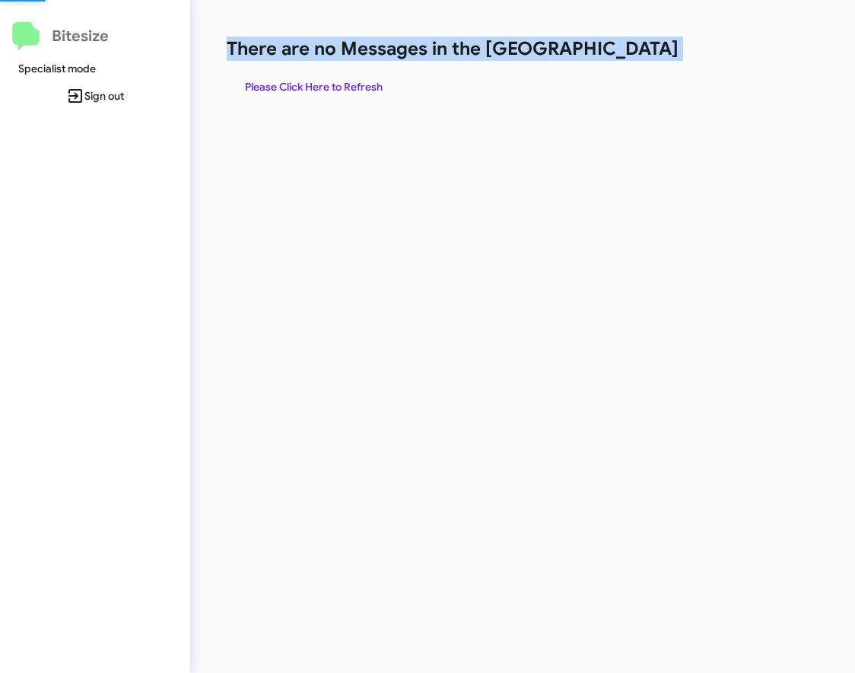
click at [540, 64] on div "There are no Messages in the Queue Please Click Here to Refresh" at bounding box center [467, 69] width 481 height 64
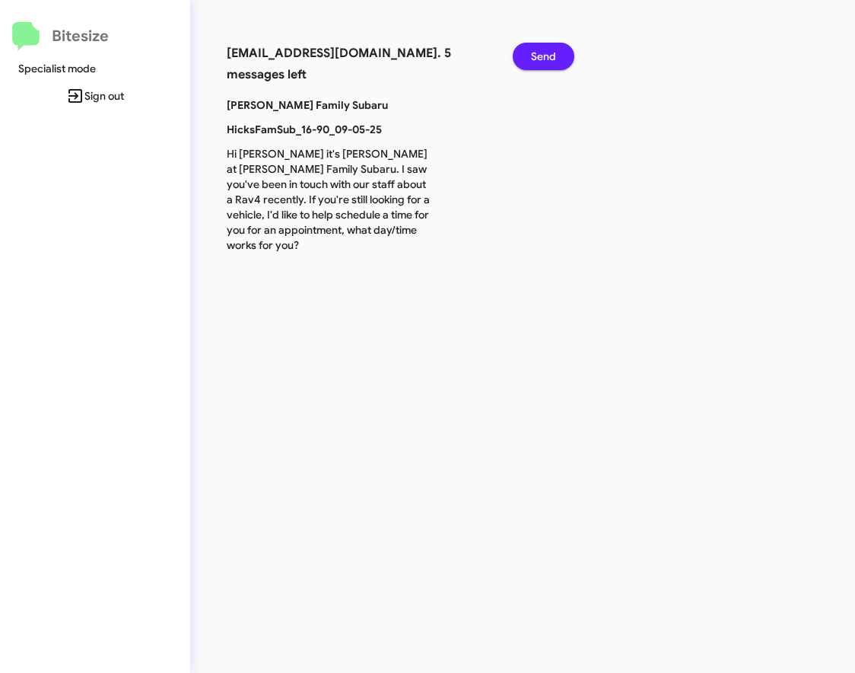
click at [542, 54] on span "Send" at bounding box center [543, 56] width 25 height 27
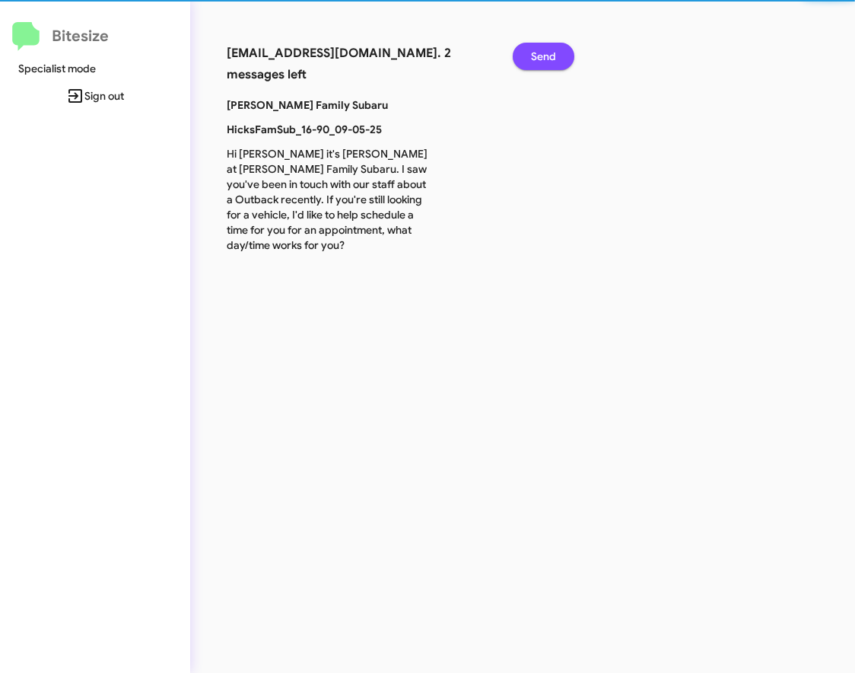
click at [542, 54] on span "Send" at bounding box center [543, 56] width 25 height 27
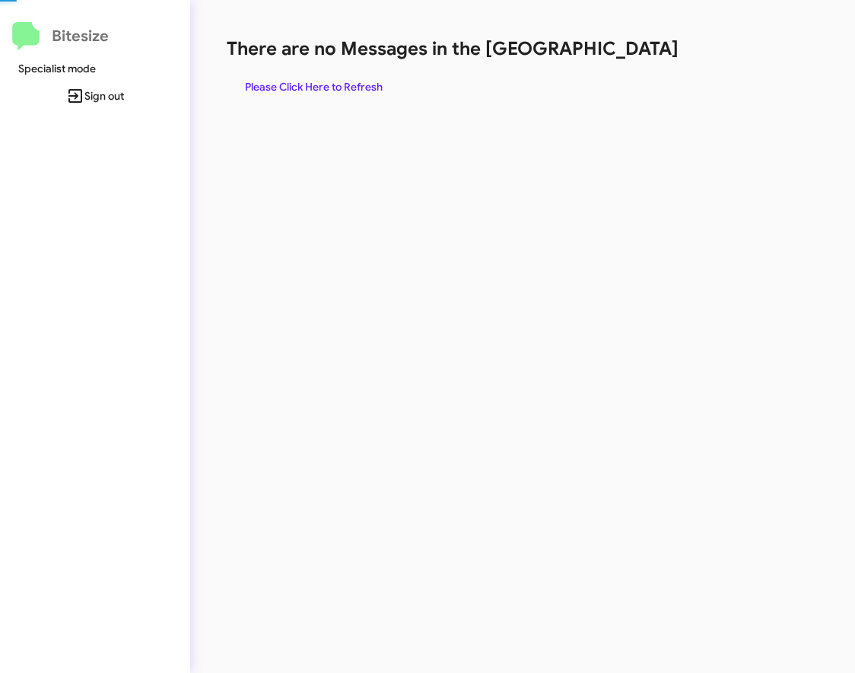
click at [542, 54] on h1 "There are no Messages in the [GEOGRAPHIC_DATA]" at bounding box center [467, 49] width 481 height 24
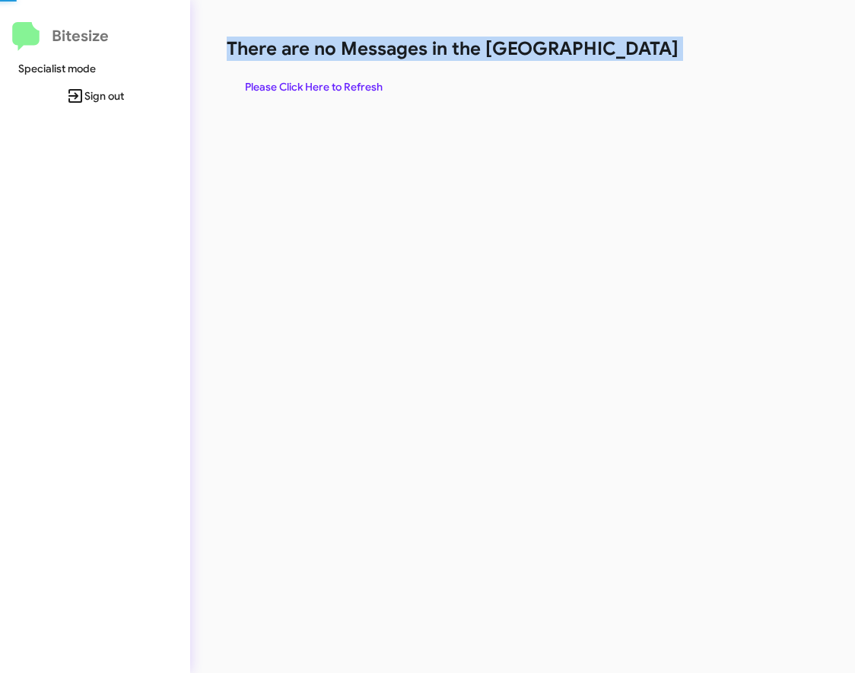
click at [542, 54] on h1 "There are no Messages in the [GEOGRAPHIC_DATA]" at bounding box center [467, 49] width 481 height 24
click at [360, 47] on h1 "There are no Messages in the [GEOGRAPHIC_DATA]" at bounding box center [467, 49] width 481 height 24
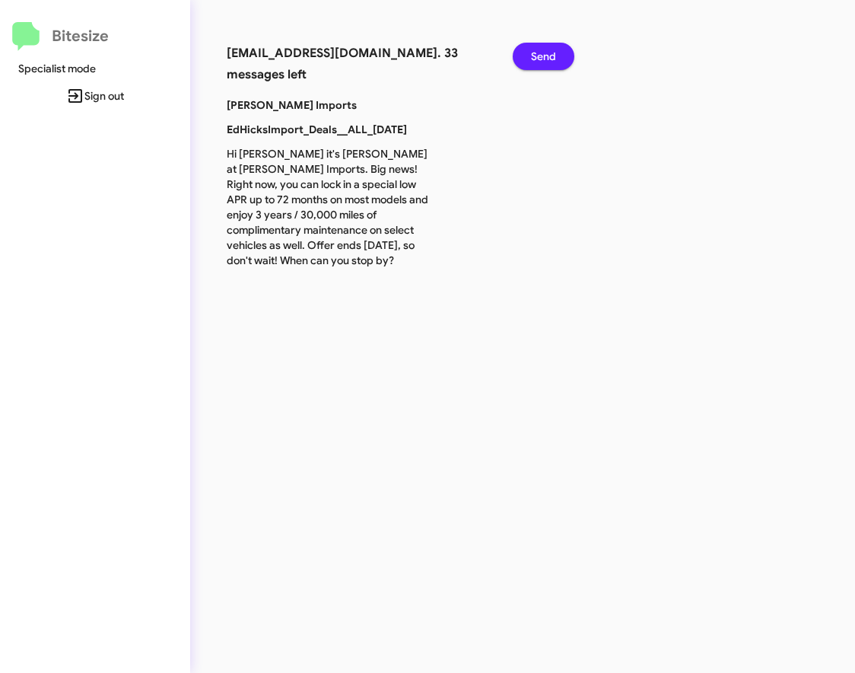
click at [545, 62] on span "Send" at bounding box center [543, 56] width 25 height 27
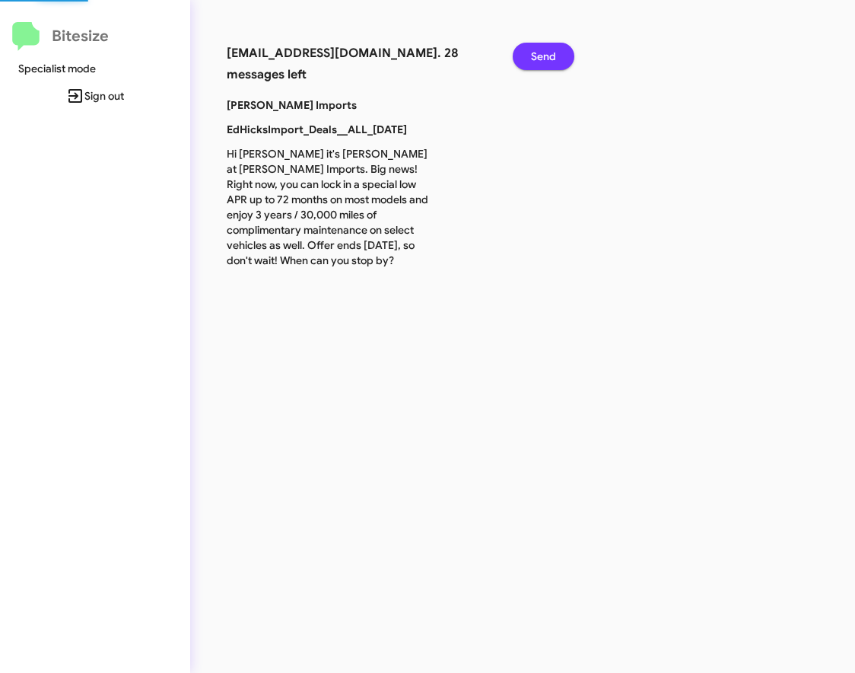
click at [545, 62] on span "Send" at bounding box center [543, 56] width 25 height 27
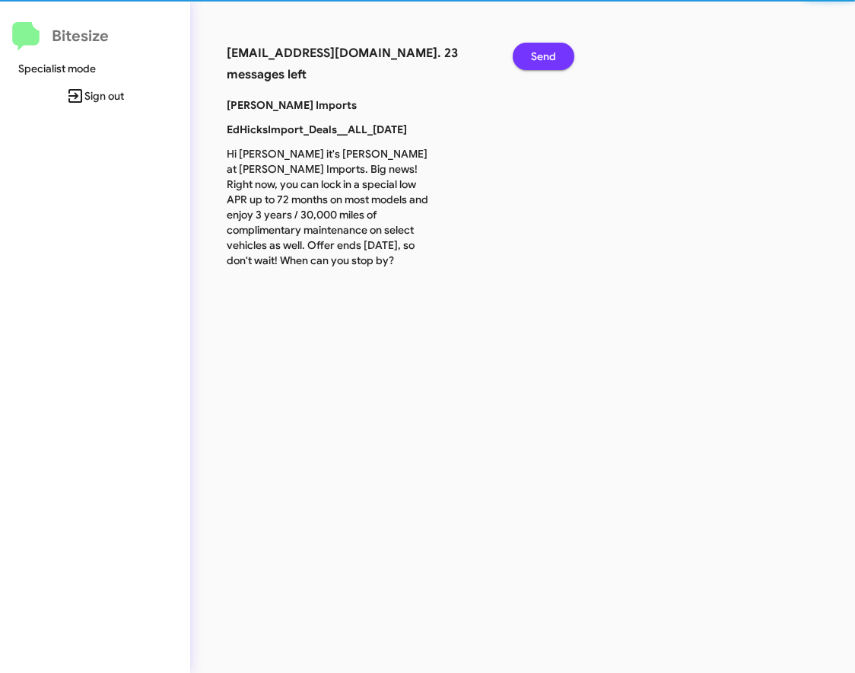
click at [545, 62] on span "Send" at bounding box center [543, 56] width 25 height 27
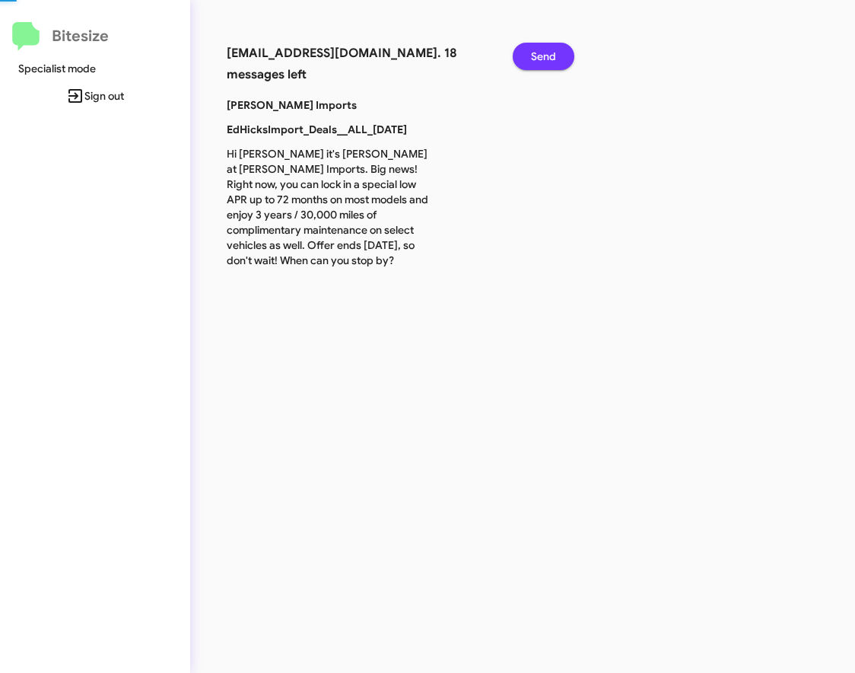
click at [545, 62] on span "Send" at bounding box center [543, 56] width 25 height 27
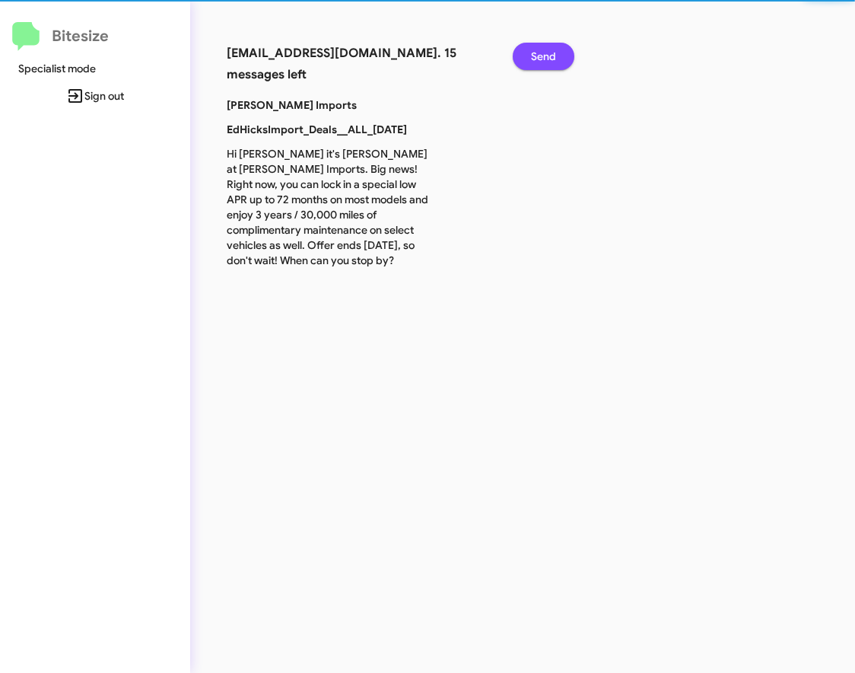
click at [545, 62] on span "Send" at bounding box center [543, 56] width 25 height 27
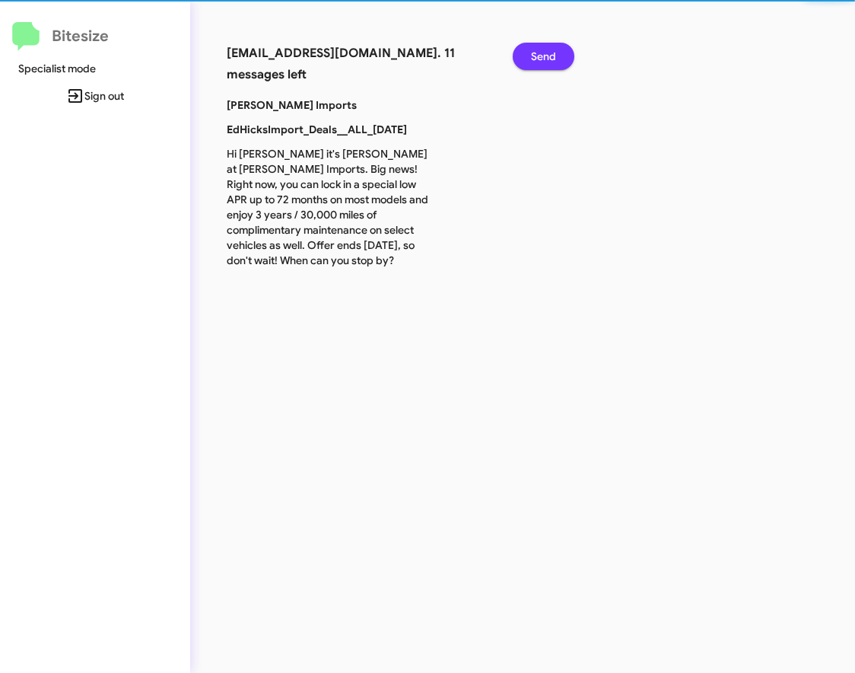
click at [545, 62] on span "Send" at bounding box center [543, 56] width 25 height 27
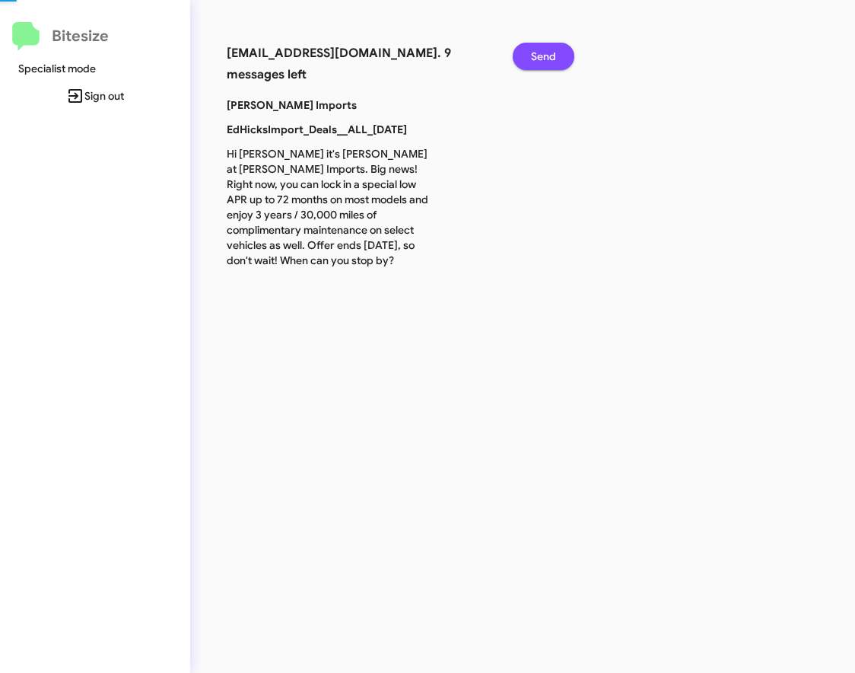
click at [545, 62] on span "Send" at bounding box center [543, 56] width 25 height 27
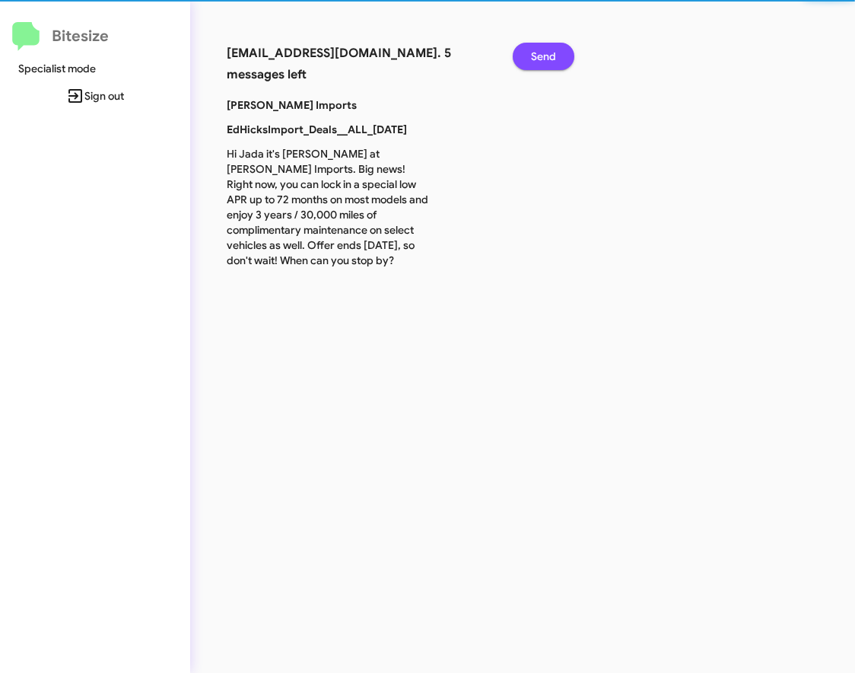
click at [545, 62] on span "Send" at bounding box center [543, 56] width 25 height 27
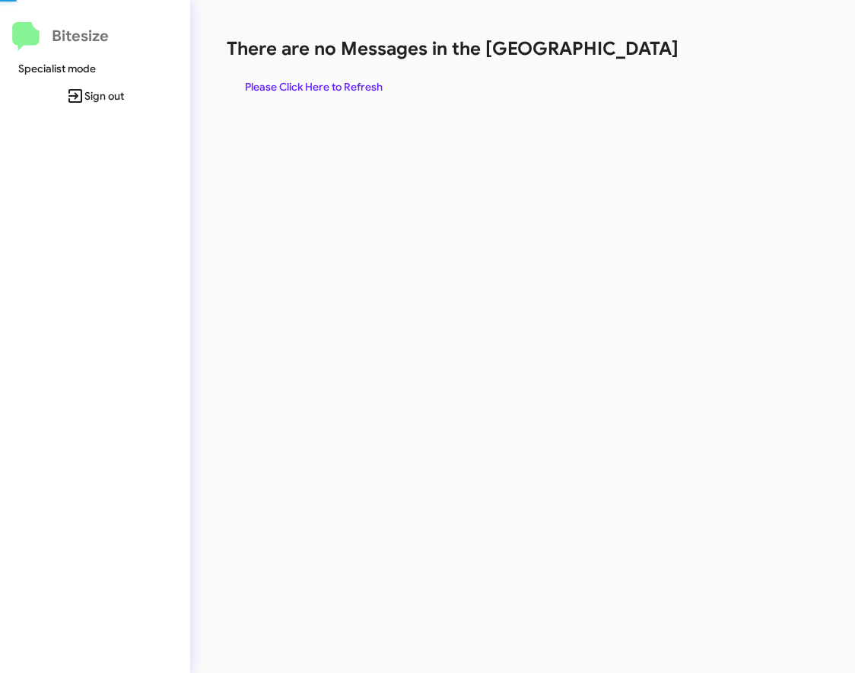
click at [545, 62] on div "There are no Messages in the Queue Please Click Here to Refresh" at bounding box center [467, 69] width 481 height 64
click at [437, 29] on div "There are no Messages in the Queue Please Click Here to Refresh" at bounding box center [467, 336] width 554 height 673
